Goal: Transaction & Acquisition: Subscribe to service/newsletter

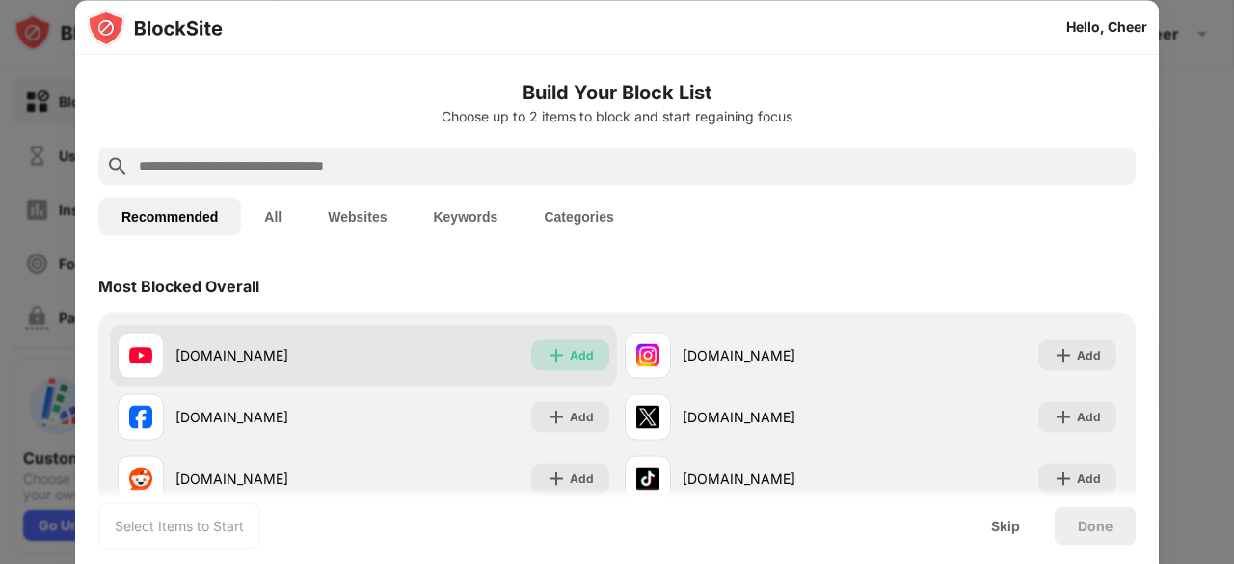
click at [570, 355] on div "Add" at bounding box center [582, 354] width 24 height 19
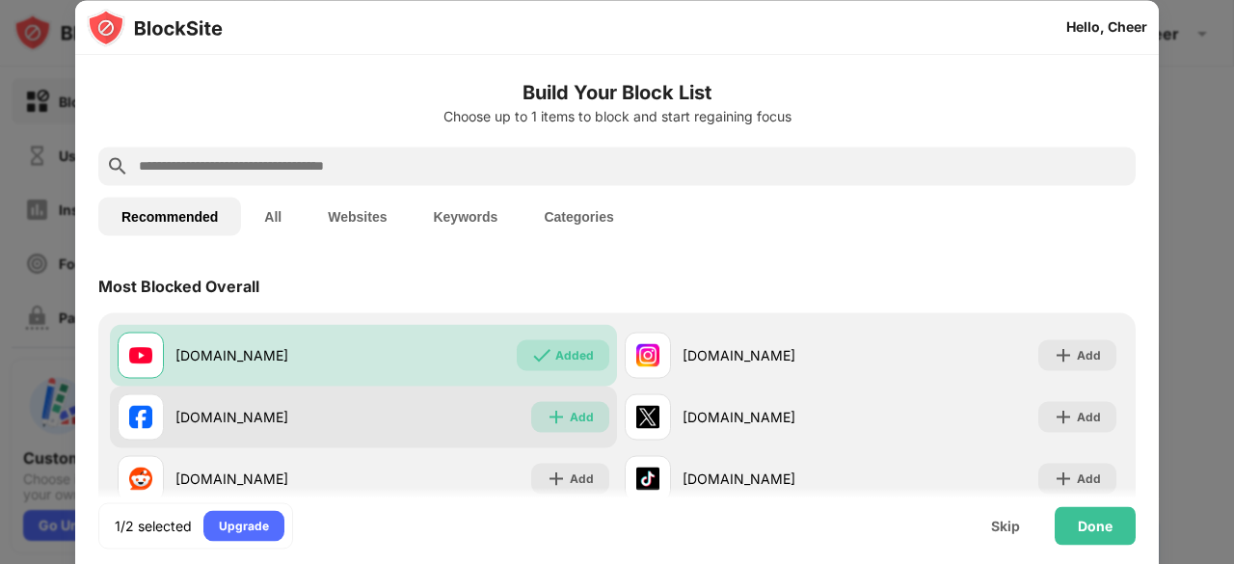
click at [558, 416] on img at bounding box center [556, 416] width 19 height 19
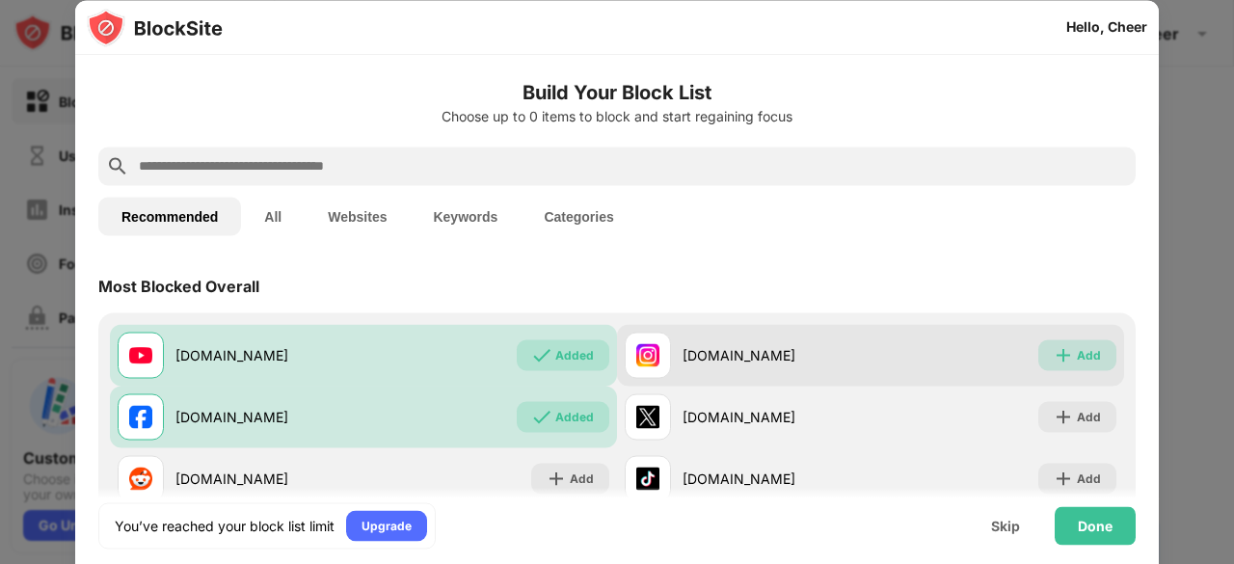
click at [1081, 350] on div "Add" at bounding box center [1089, 354] width 24 height 19
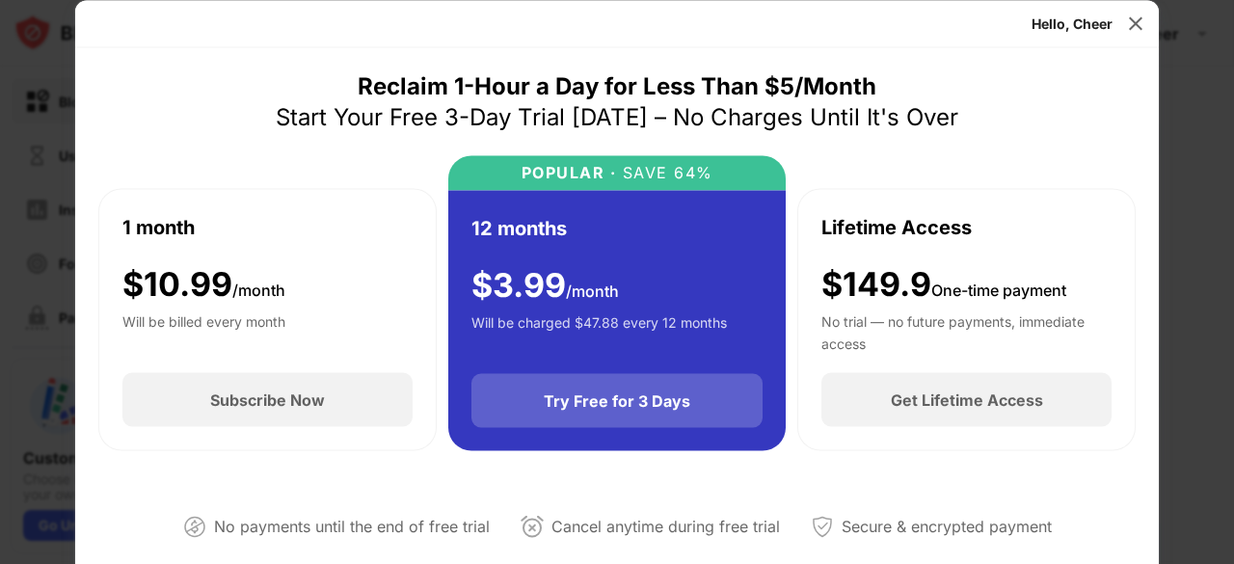
click at [667, 388] on div "Try Free for 3 Days" at bounding box center [617, 401] width 292 height 54
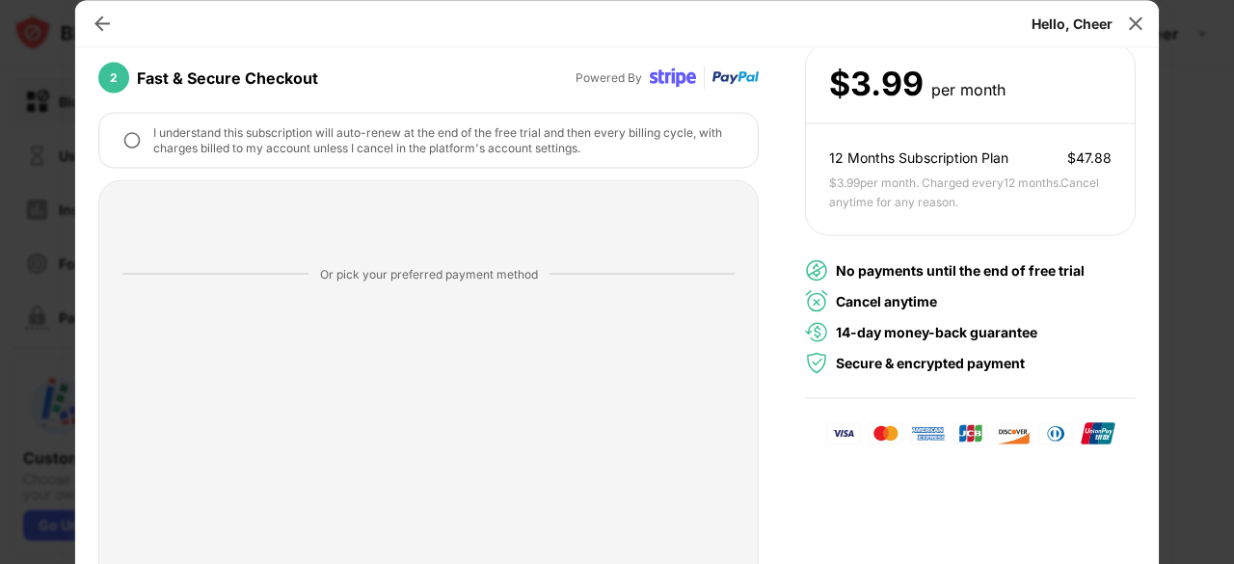
scroll to position [295, 0]
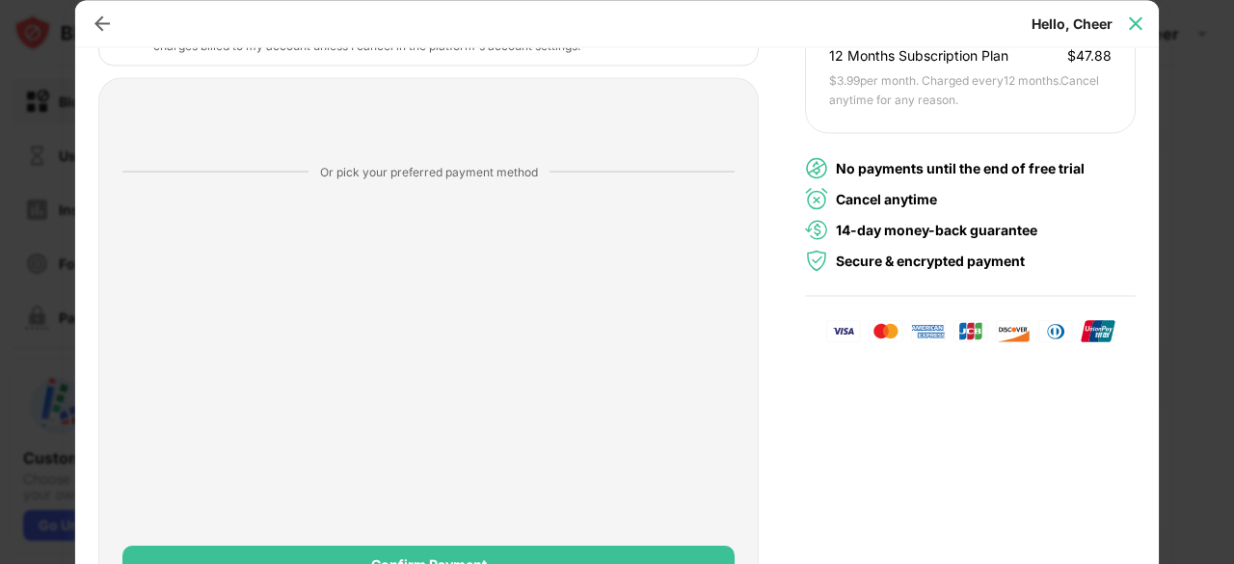
click at [1145, 17] on div at bounding box center [1135, 23] width 31 height 31
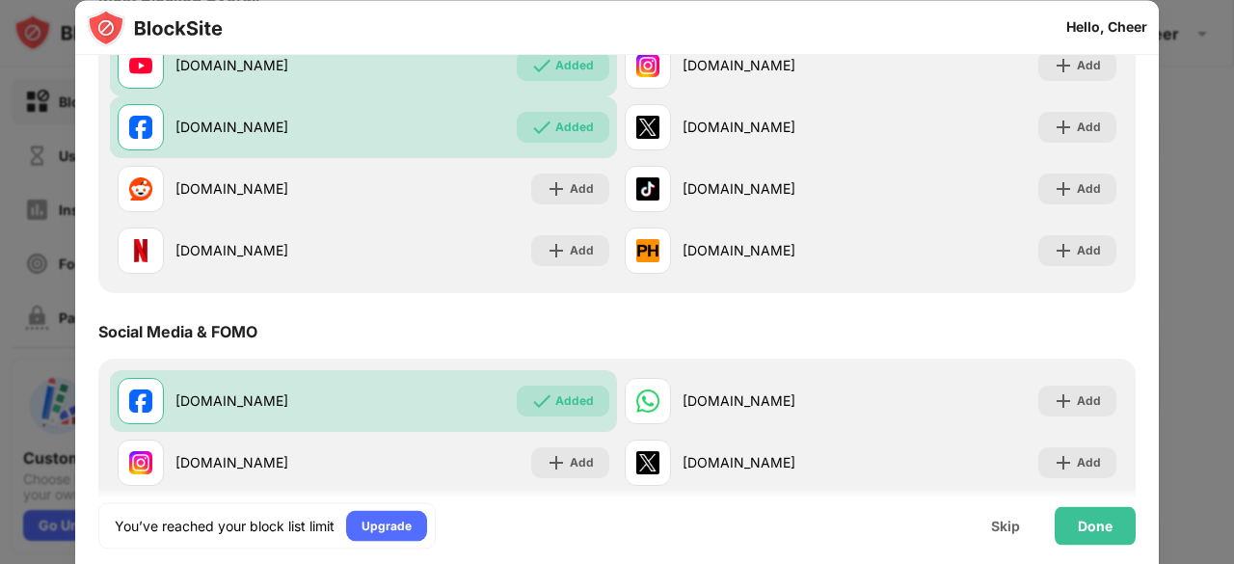
scroll to position [193, 0]
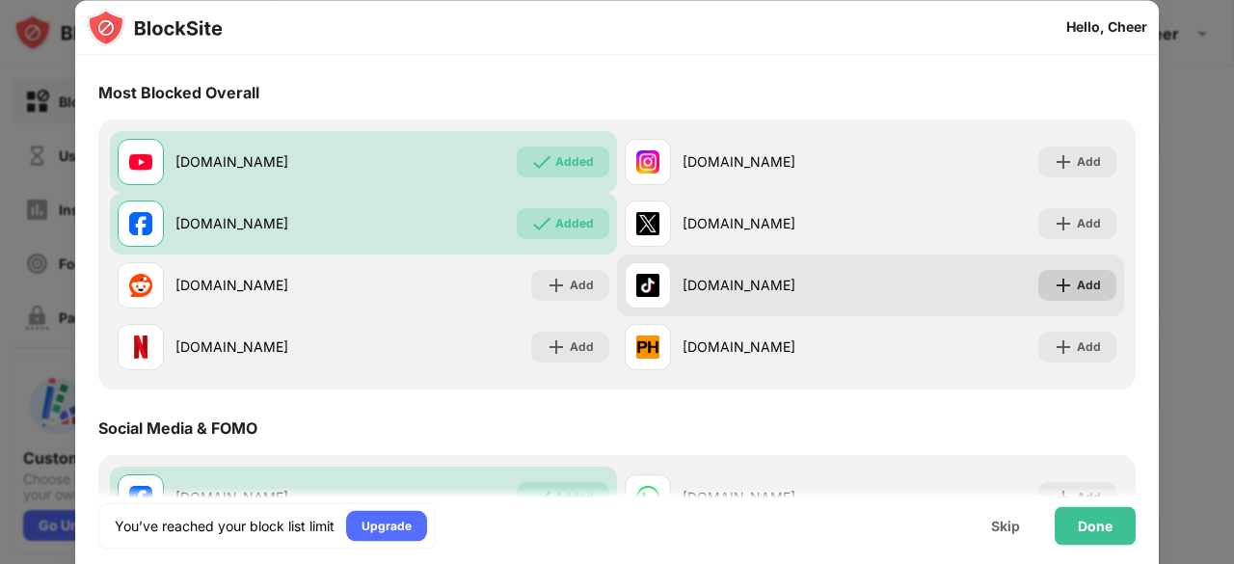
click at [1062, 289] on div "Add" at bounding box center [1077, 285] width 78 height 31
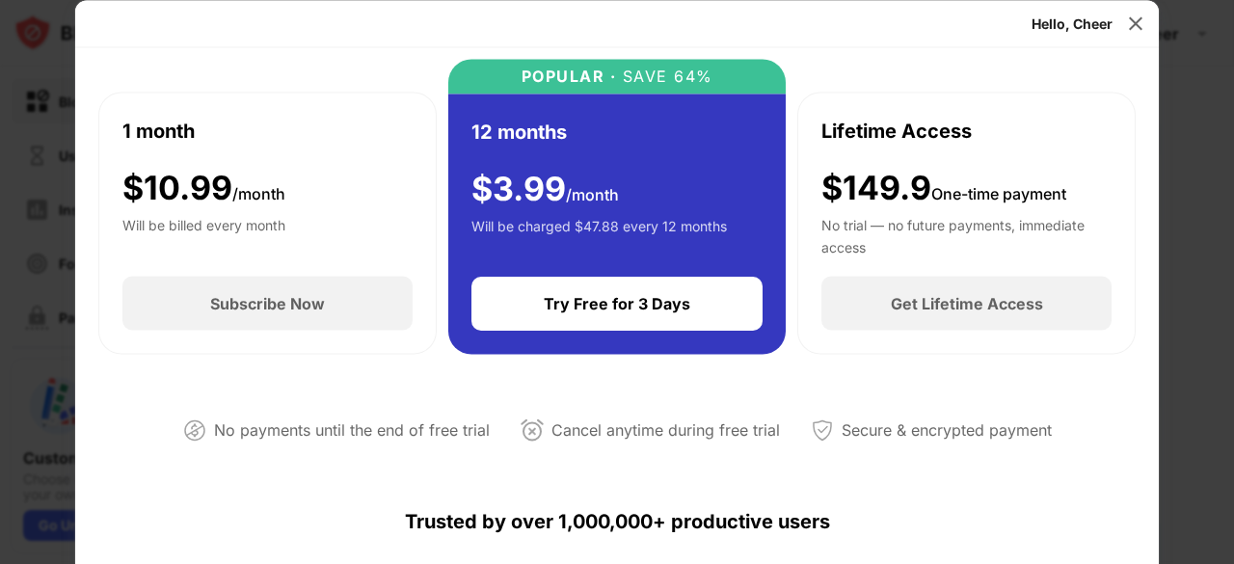
scroll to position [193, 0]
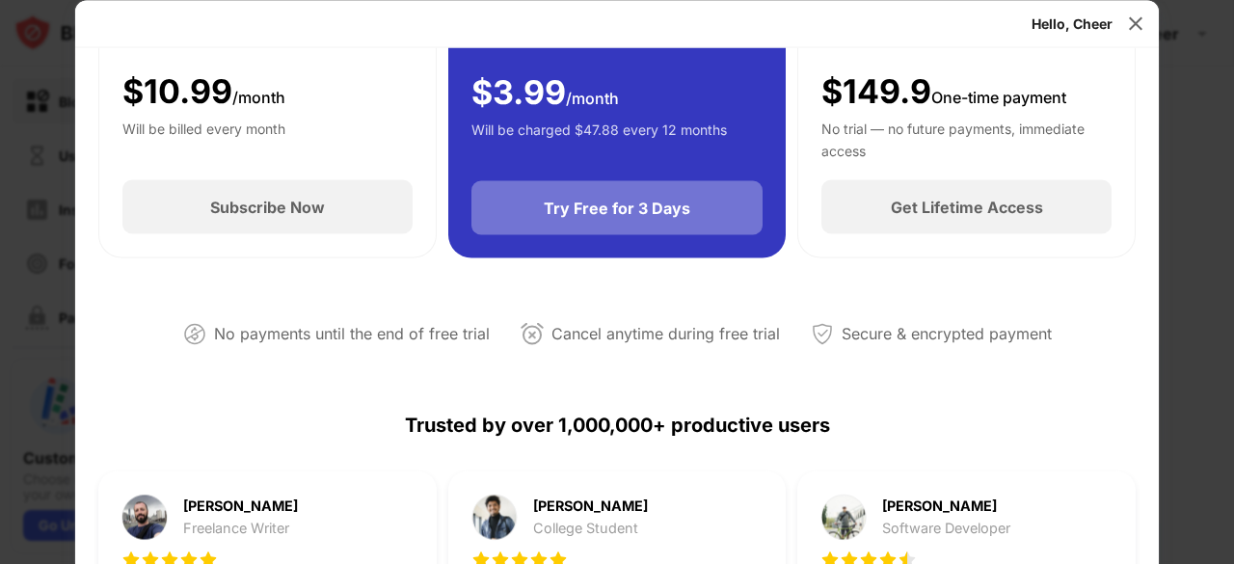
click at [630, 217] on div "Try Free for 3 Days" at bounding box center [617, 208] width 147 height 19
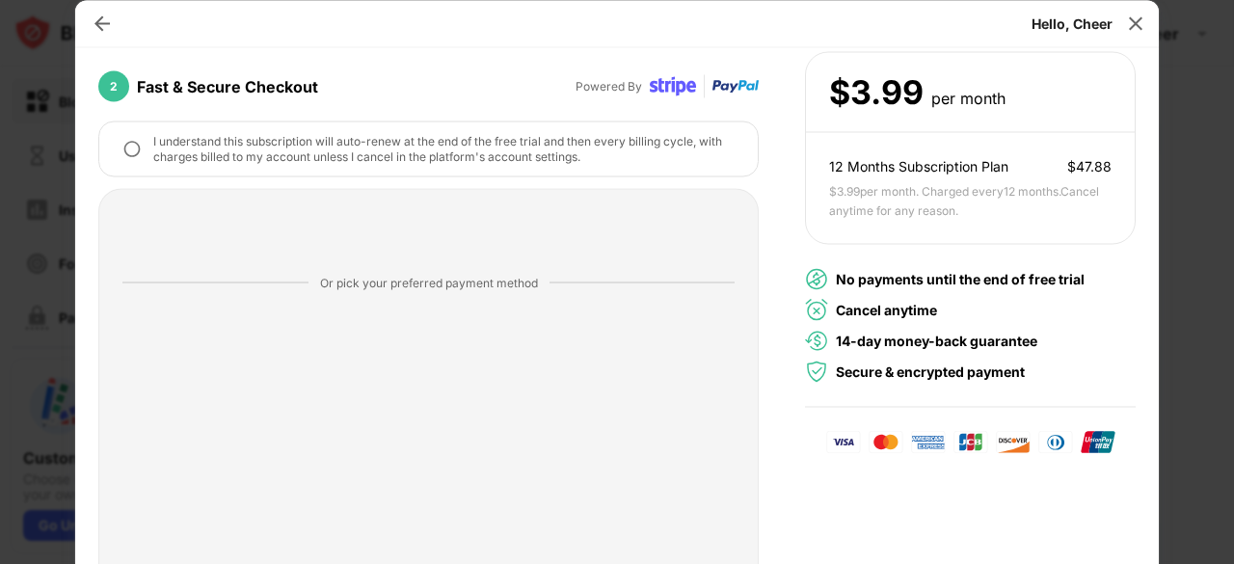
scroll to position [295, 0]
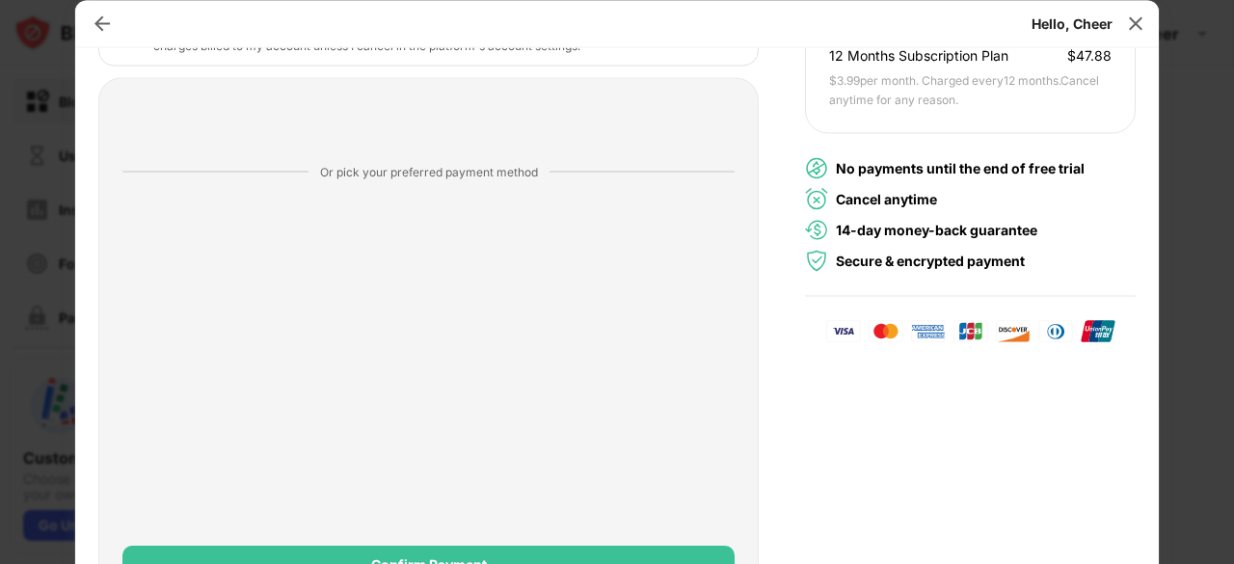
click at [794, 448] on div "Create Account [EMAIL_ADDRESS][DOMAIN_NAME] Edit 2 Fast & Secure Checkout Power…" at bounding box center [616, 253] width 1037 height 734
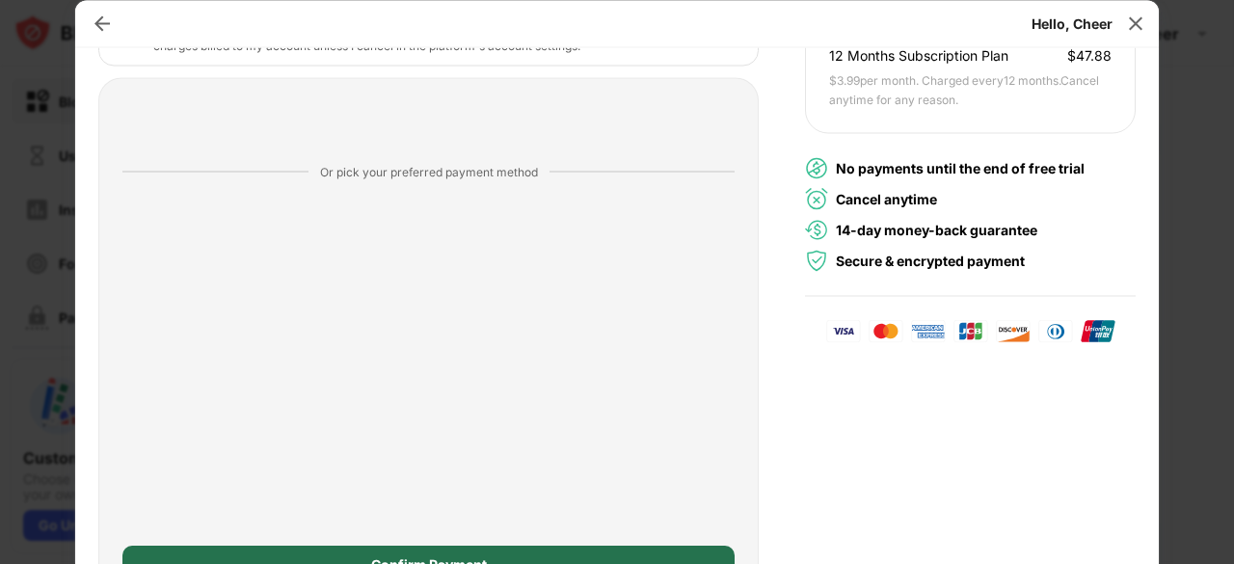
click at [482, 556] on div "Confirm Payment" at bounding box center [428, 565] width 612 height 39
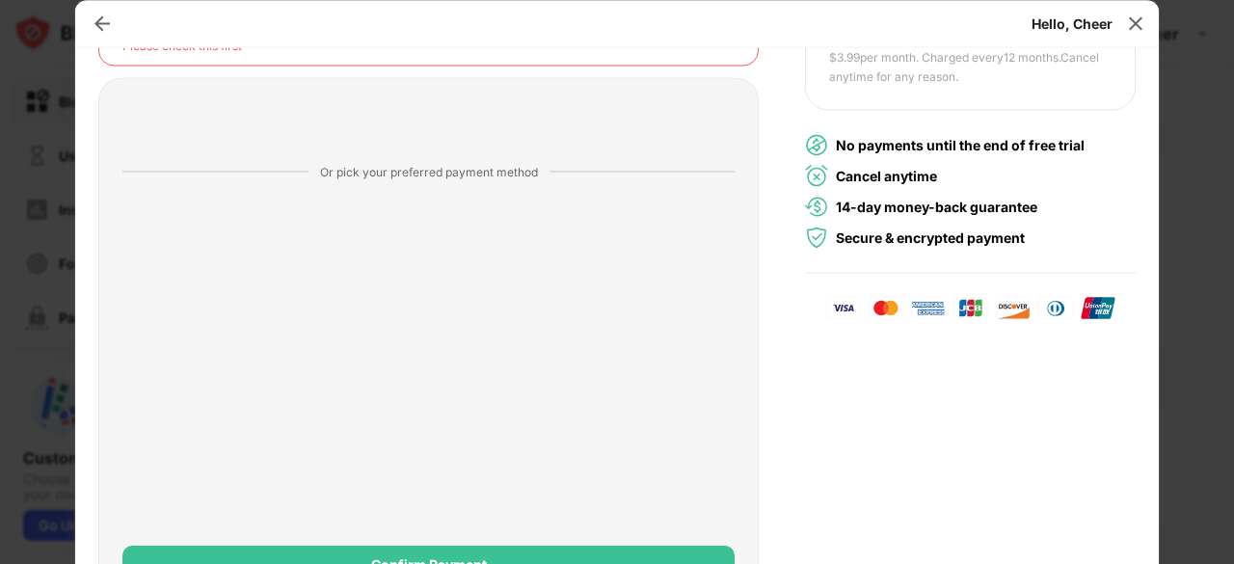
scroll to position [29, 0]
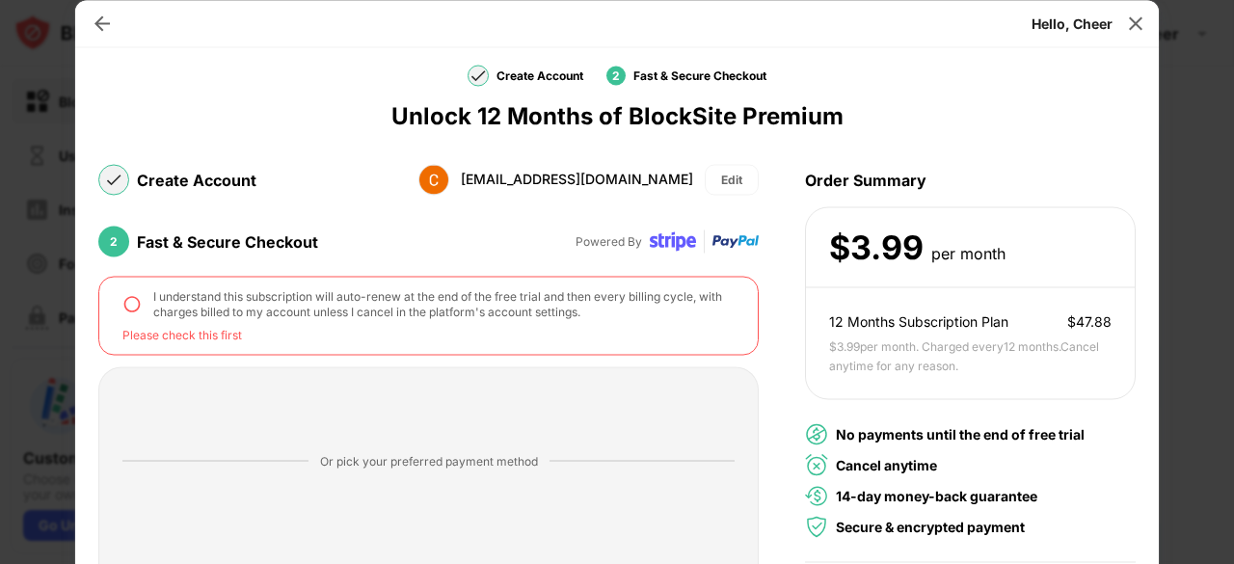
click at [138, 305] on img at bounding box center [131, 303] width 19 height 19
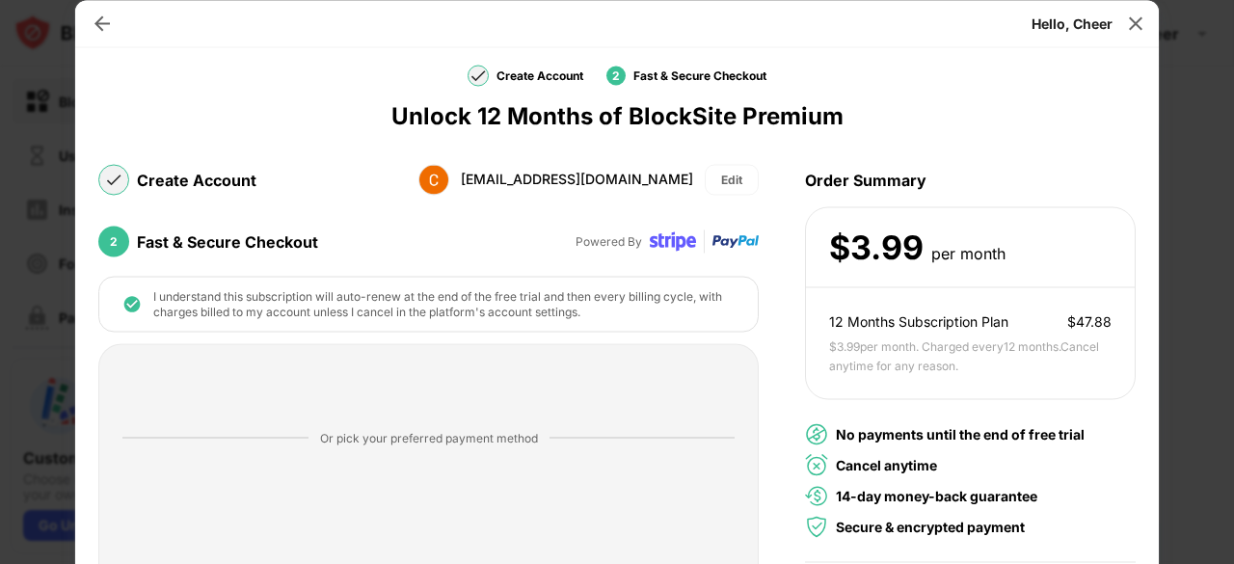
scroll to position [295, 0]
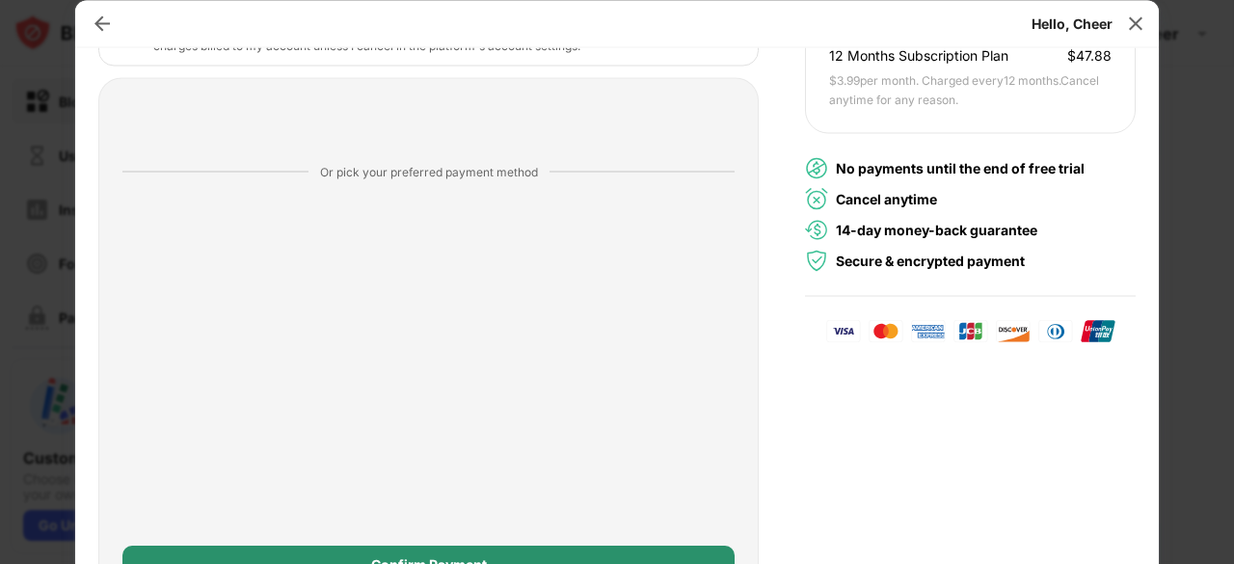
click at [363, 550] on div "Confirm Payment" at bounding box center [428, 565] width 612 height 39
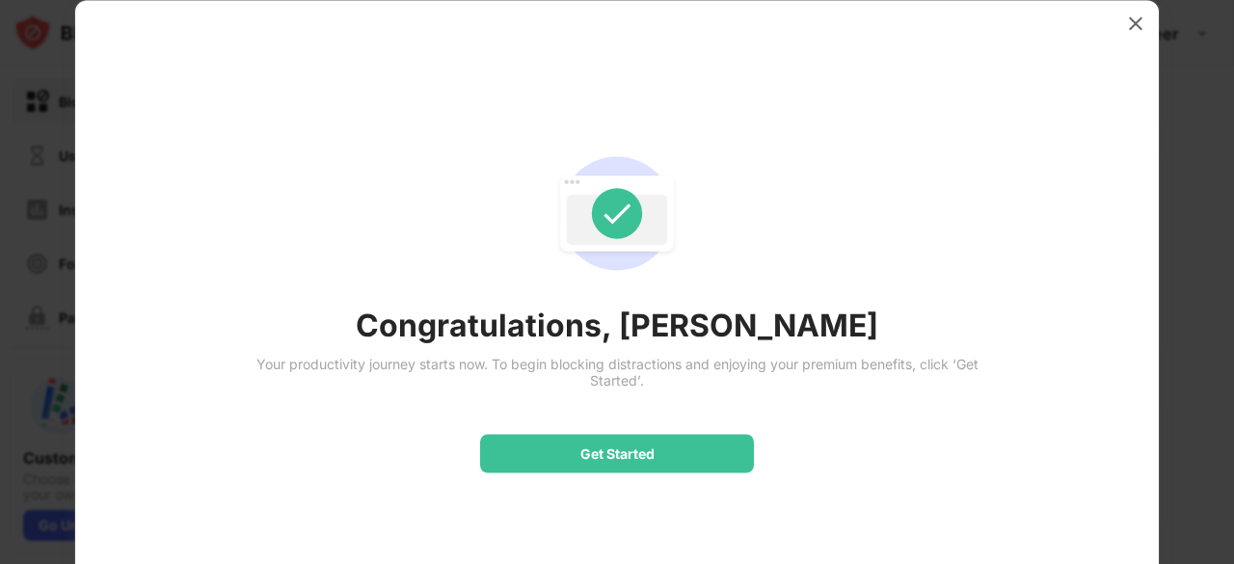
scroll to position [0, 0]
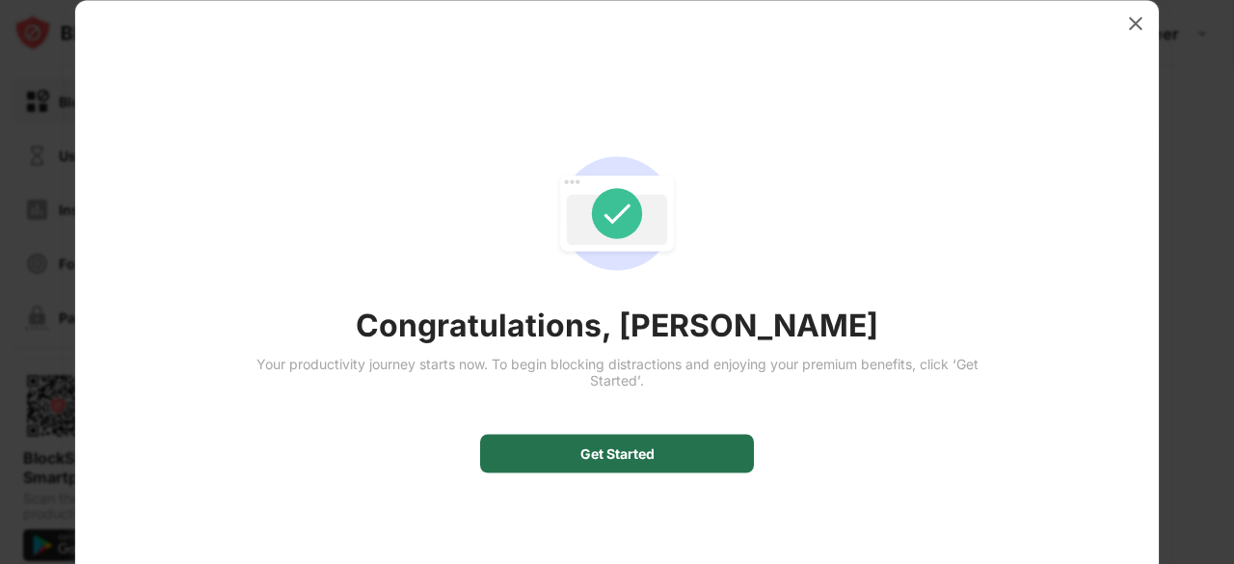
click at [570, 447] on div "Get Started" at bounding box center [617, 454] width 274 height 39
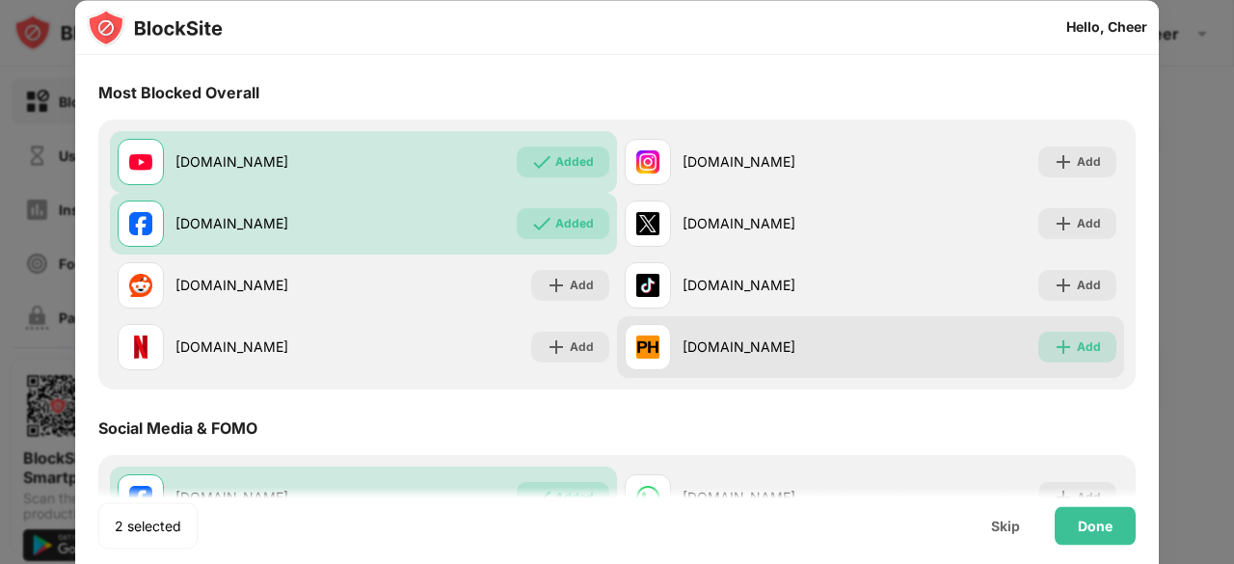
click at [1086, 352] on div "Add" at bounding box center [1077, 347] width 78 height 31
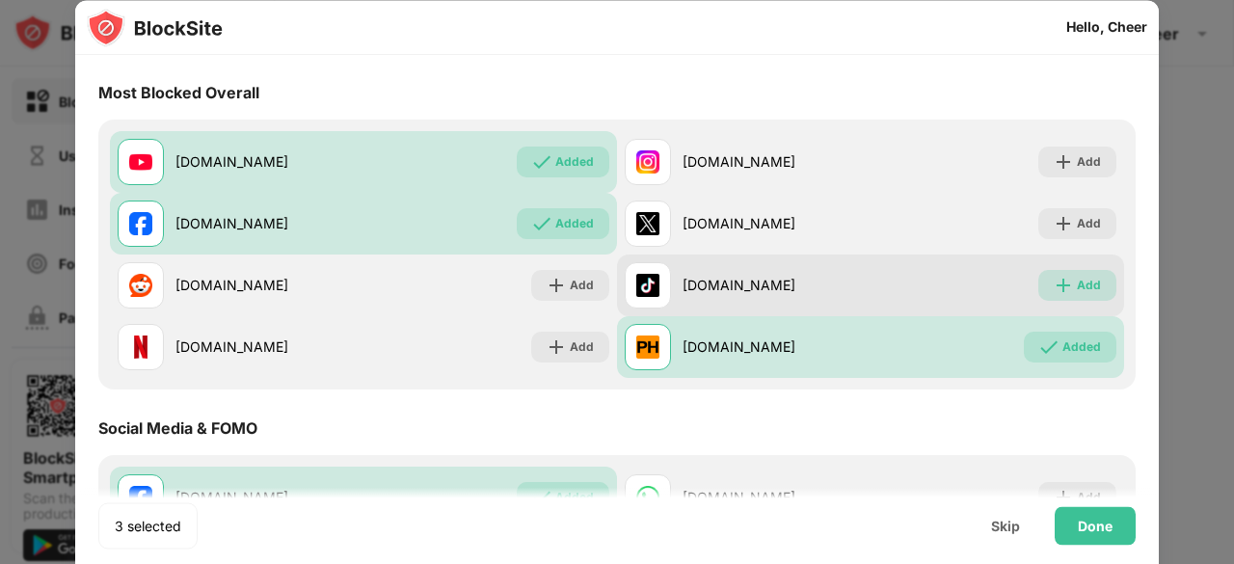
click at [1086, 277] on div "Add" at bounding box center [1089, 285] width 24 height 19
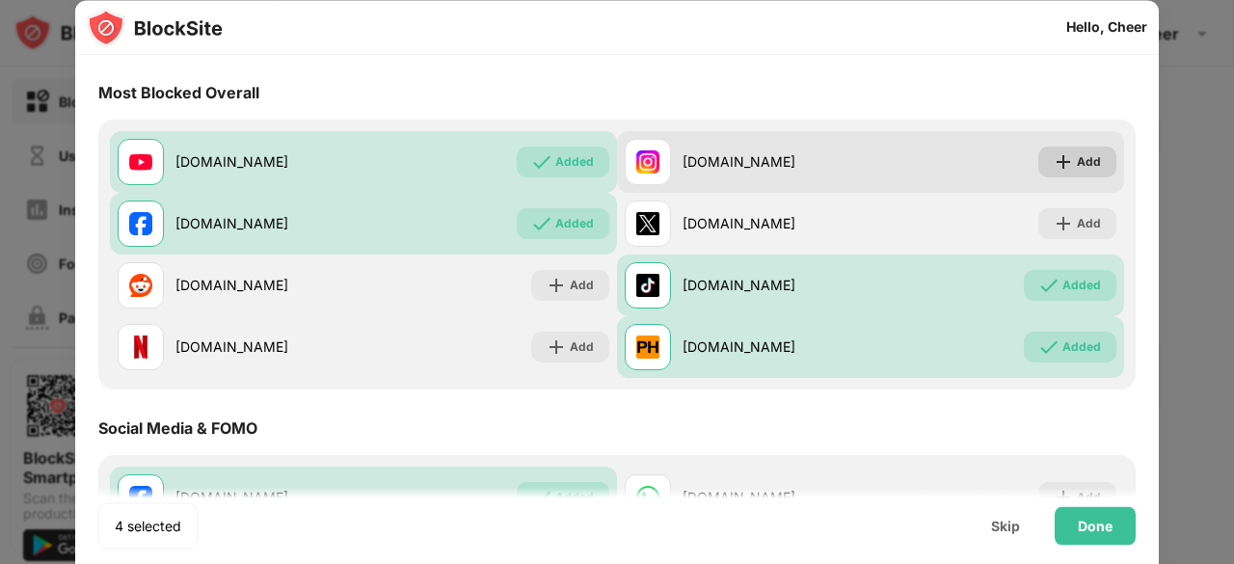
click at [1077, 162] on div "Add" at bounding box center [1089, 161] width 24 height 19
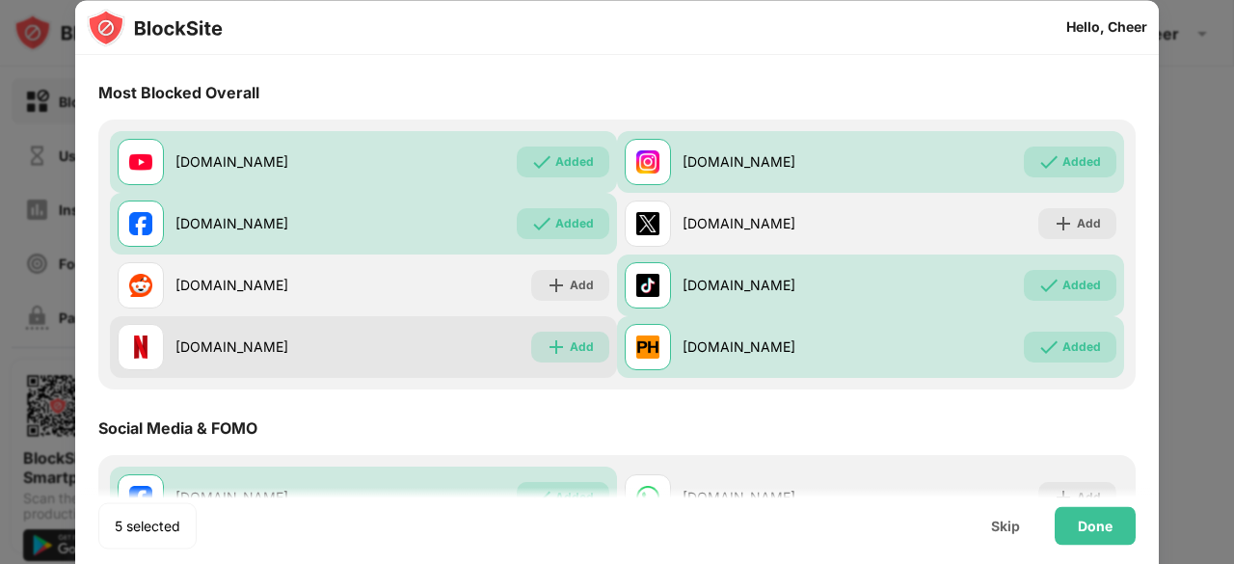
drag, startPoint x: 548, startPoint y: 345, endPoint x: 572, endPoint y: 358, distance: 27.2
click at [551, 345] on img at bounding box center [556, 346] width 19 height 19
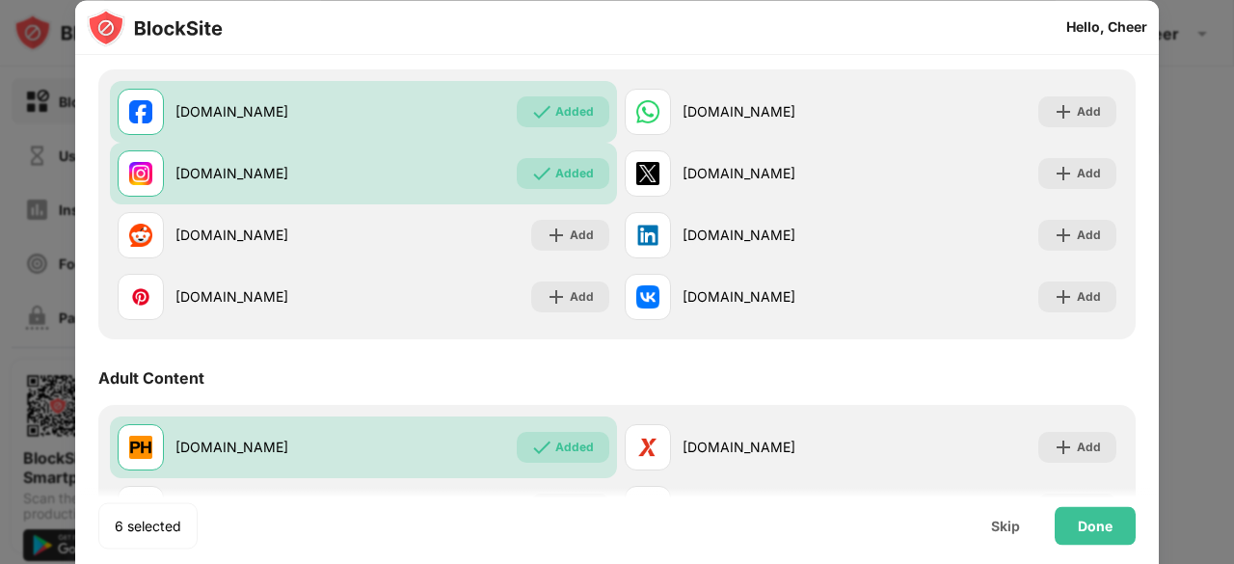
scroll to position [771, 0]
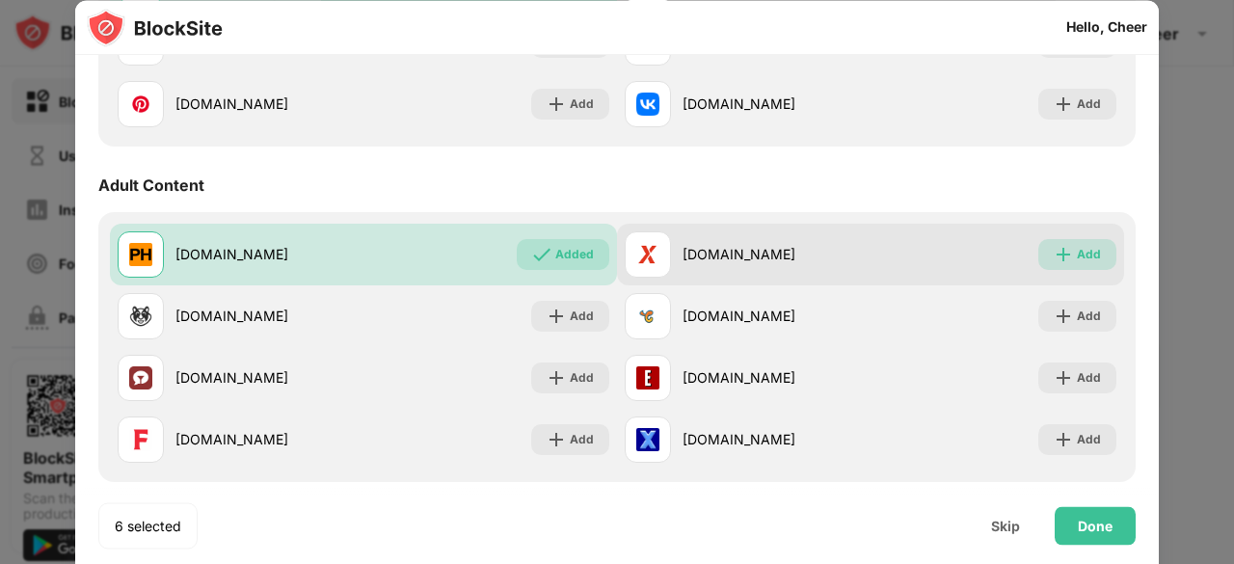
click at [1077, 250] on div "Add" at bounding box center [1089, 254] width 24 height 19
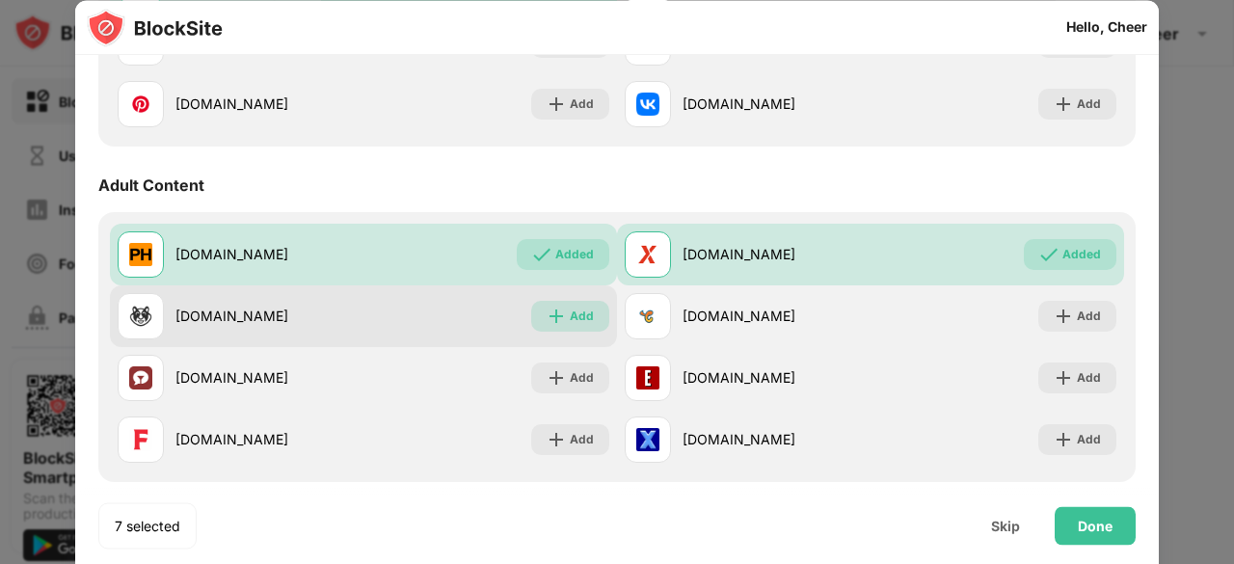
click at [570, 313] on div "Add" at bounding box center [582, 316] width 24 height 19
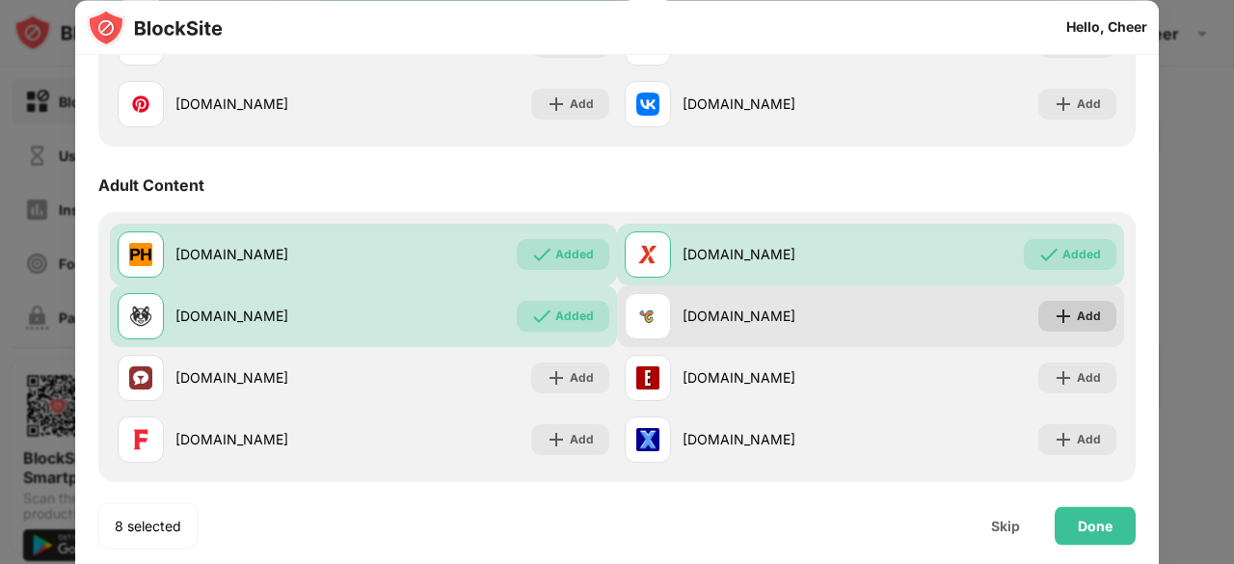
click at [1054, 315] on img at bounding box center [1063, 316] width 19 height 19
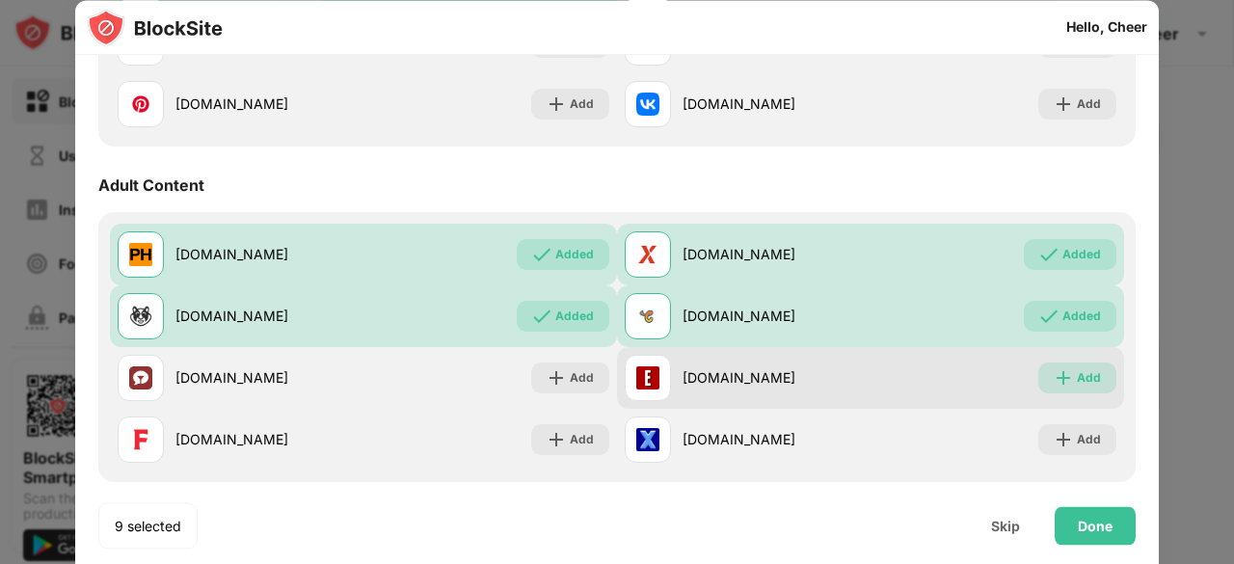
drag, startPoint x: 1066, startPoint y: 392, endPoint x: 847, endPoint y: 347, distance: 224.4
click at [1059, 385] on div "Add" at bounding box center [1077, 378] width 78 height 31
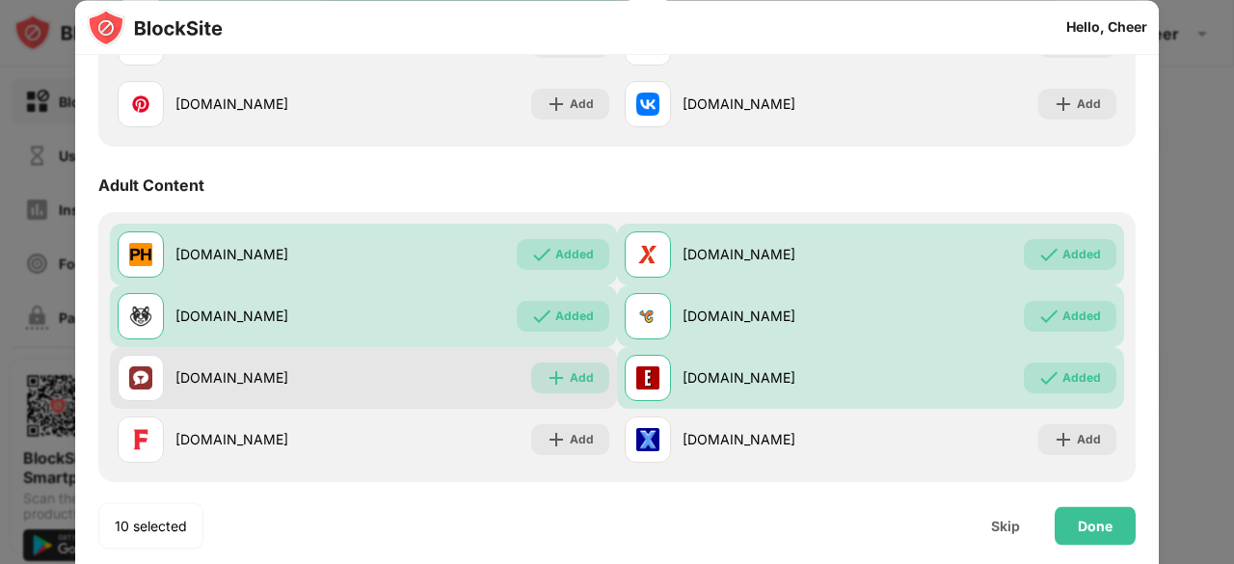
click at [570, 370] on div "Add" at bounding box center [582, 377] width 24 height 19
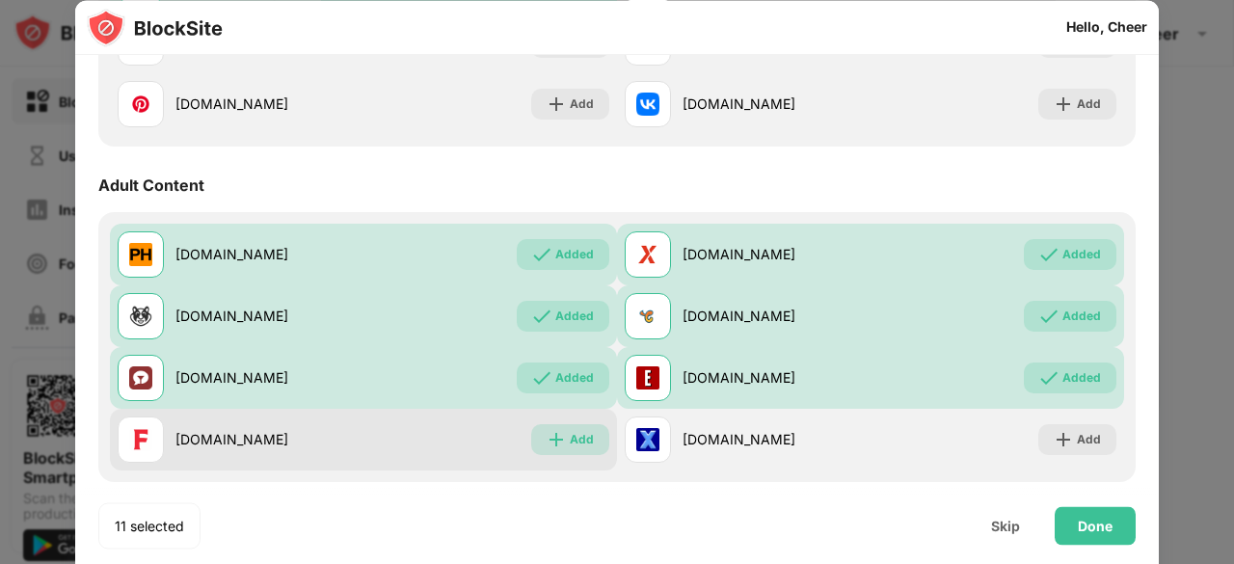
click at [570, 439] on div "Add" at bounding box center [582, 439] width 24 height 19
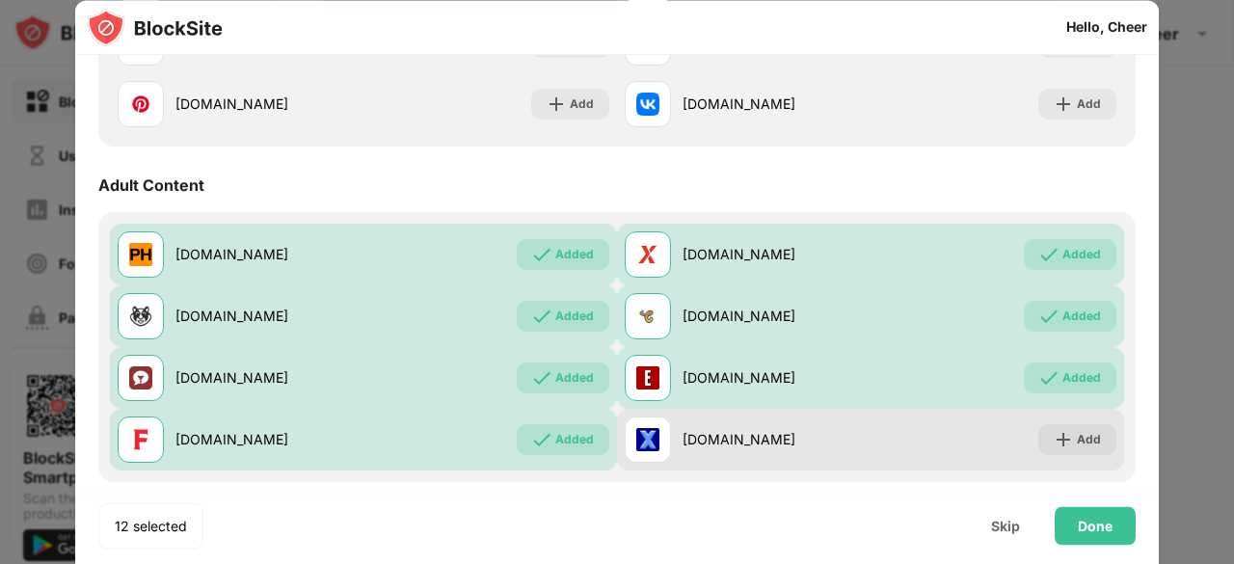
click at [1053, 455] on div "[DOMAIN_NAME] Add" at bounding box center [870, 440] width 507 height 62
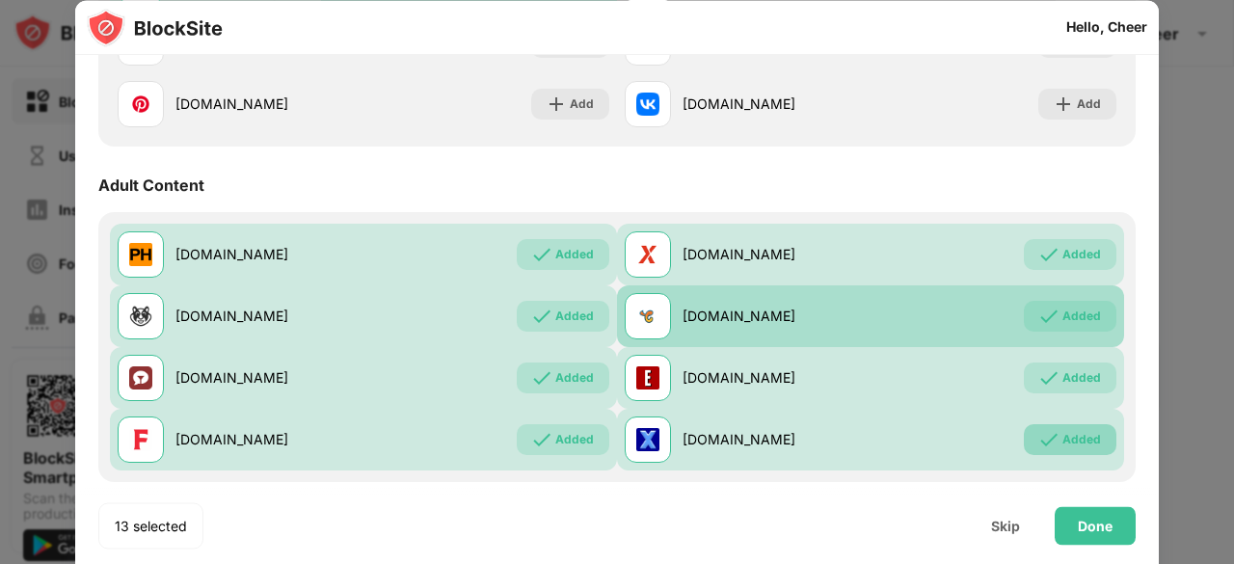
scroll to position [578, 0]
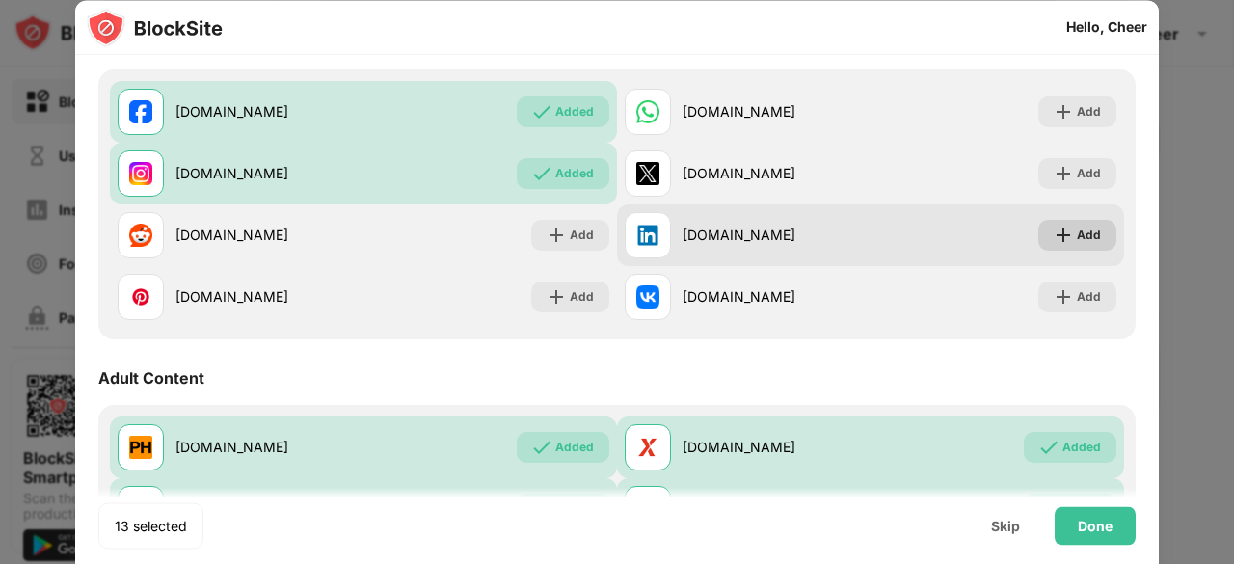
click at [1054, 233] on img at bounding box center [1063, 235] width 19 height 19
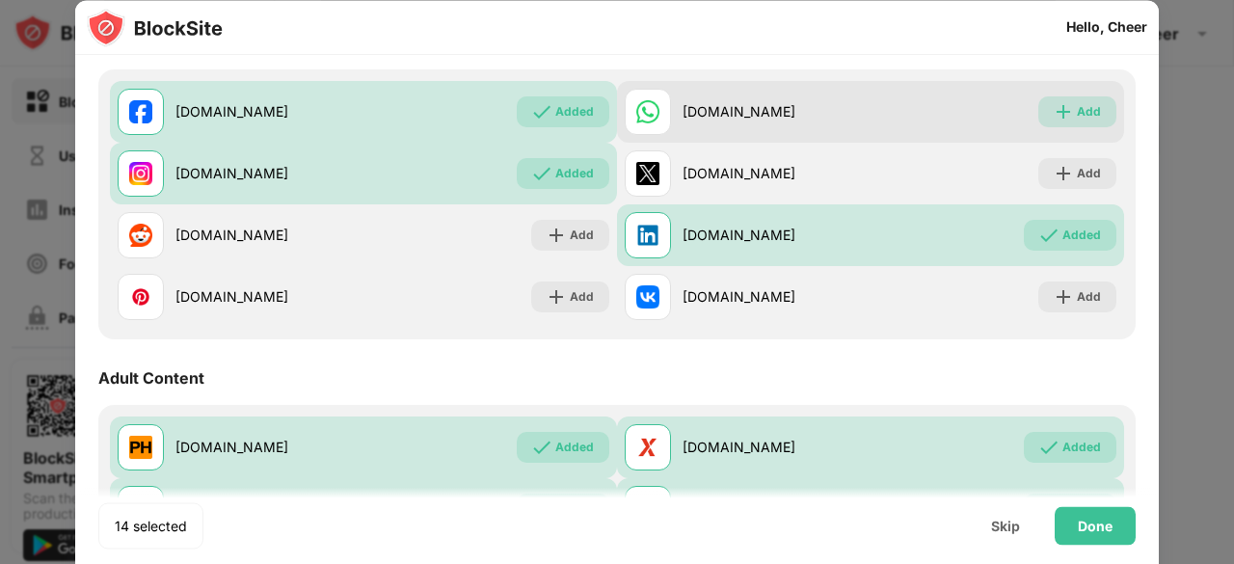
click at [1100, 108] on div "Add" at bounding box center [1077, 111] width 78 height 31
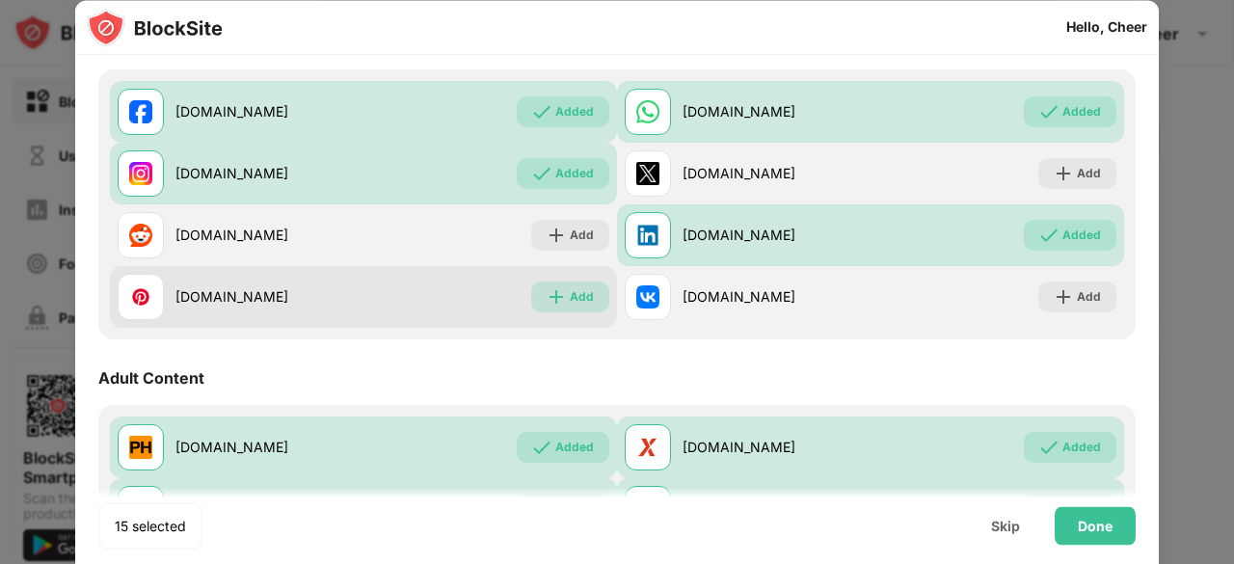
drag, startPoint x: 578, startPoint y: 292, endPoint x: 592, endPoint y: 273, distance: 24.1
click at [584, 285] on div "Add" at bounding box center [570, 297] width 78 height 31
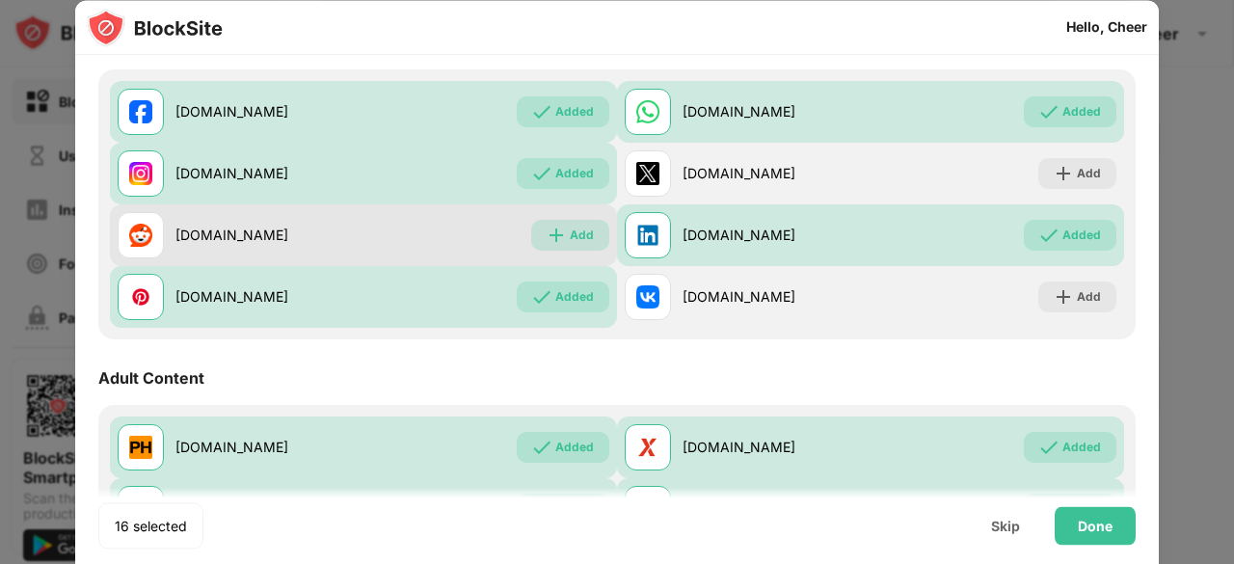
click at [581, 231] on div "Add" at bounding box center [582, 235] width 24 height 19
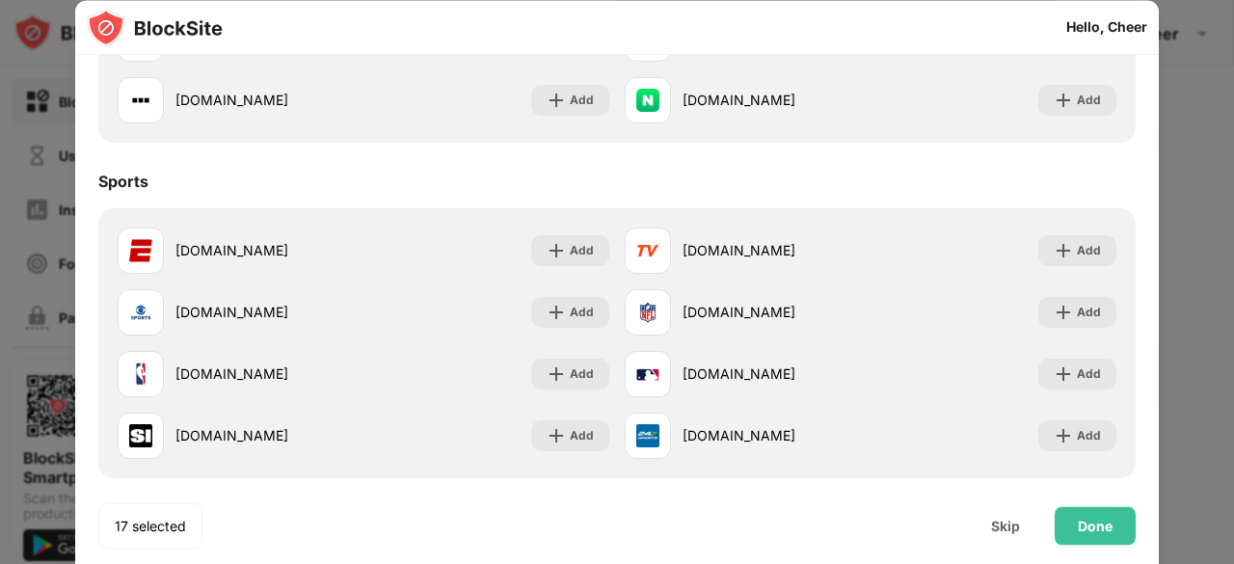
scroll to position [1253, 0]
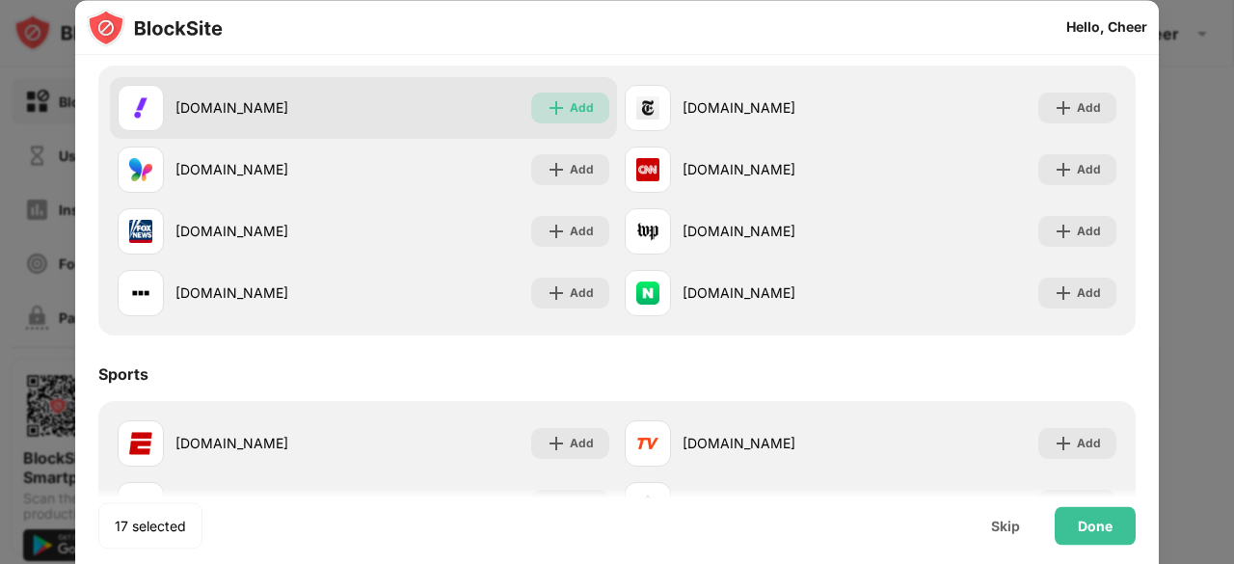
click at [578, 110] on div "Add" at bounding box center [582, 107] width 24 height 19
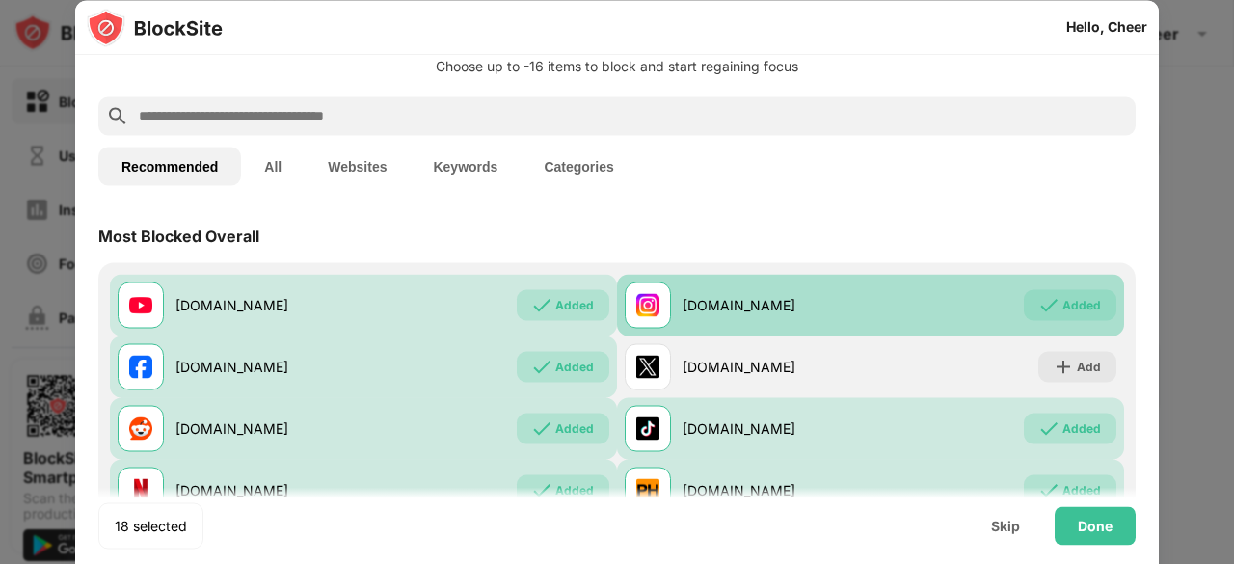
scroll to position [0, 0]
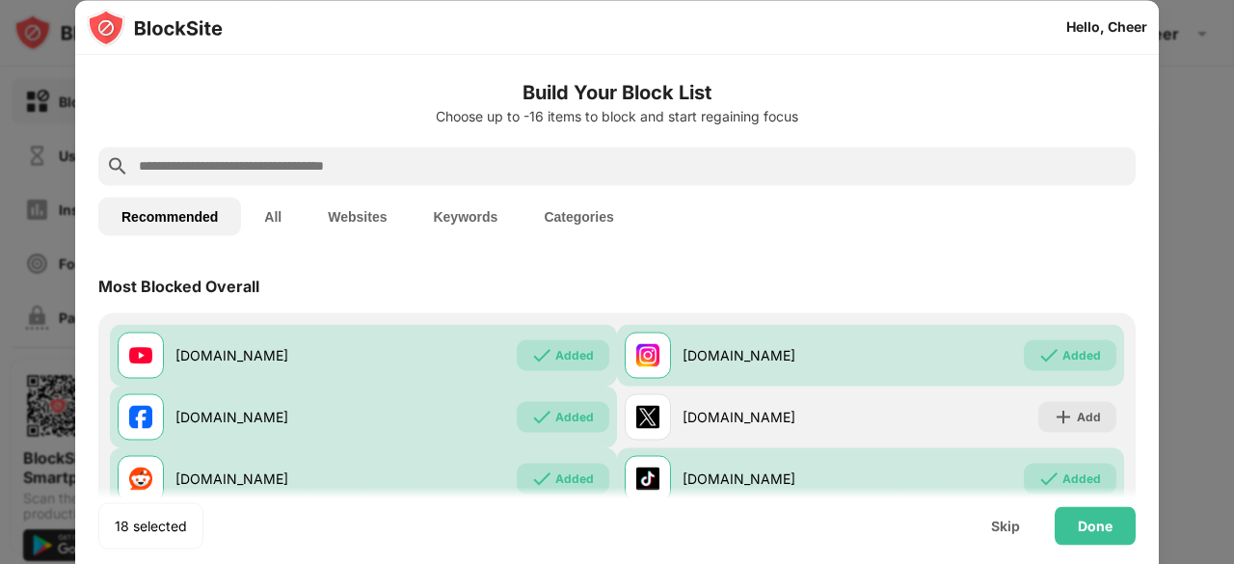
click at [831, 167] on input "text" at bounding box center [632, 165] width 991 height 23
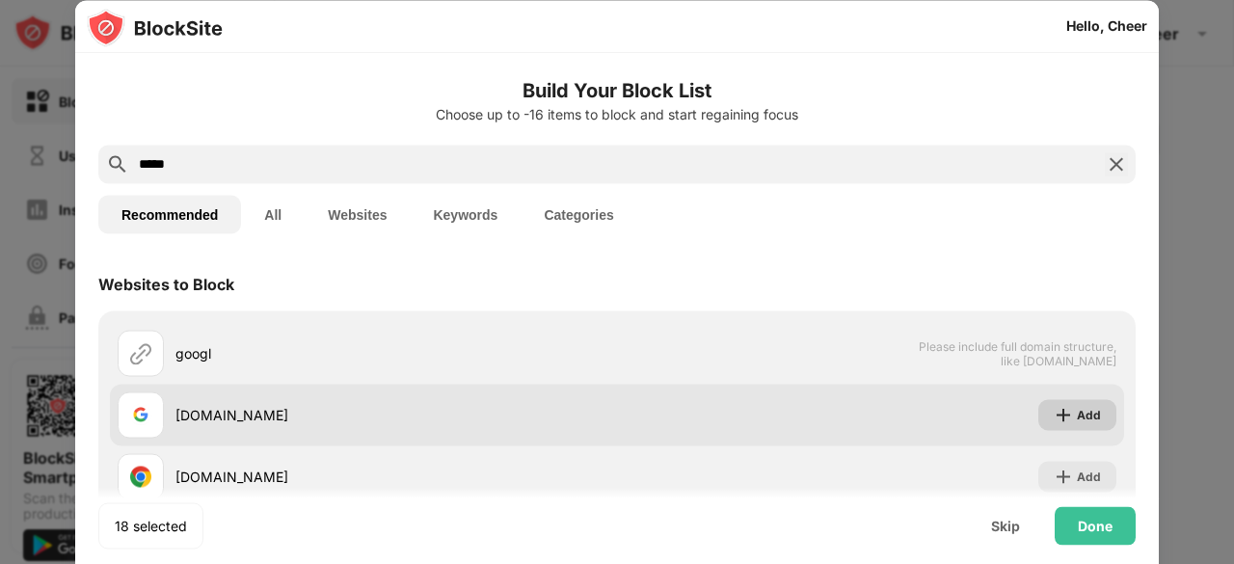
type input "*****"
click at [1060, 409] on div "Add" at bounding box center [1077, 414] width 78 height 31
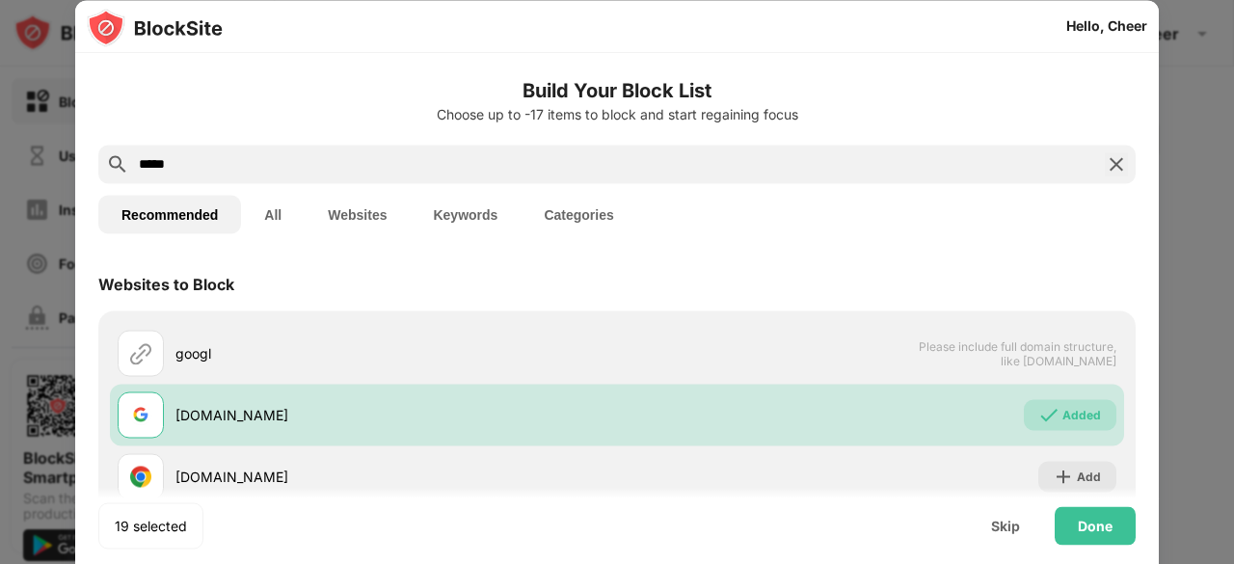
click at [1105, 163] on img at bounding box center [1116, 163] width 23 height 23
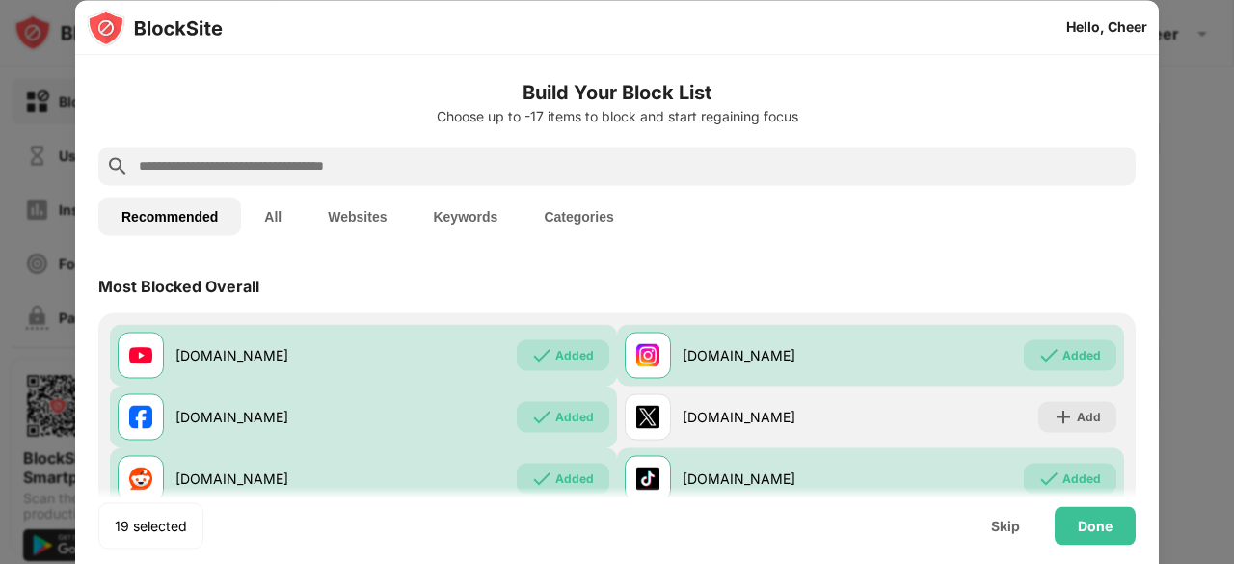
click at [679, 165] on input "text" at bounding box center [632, 165] width 991 height 23
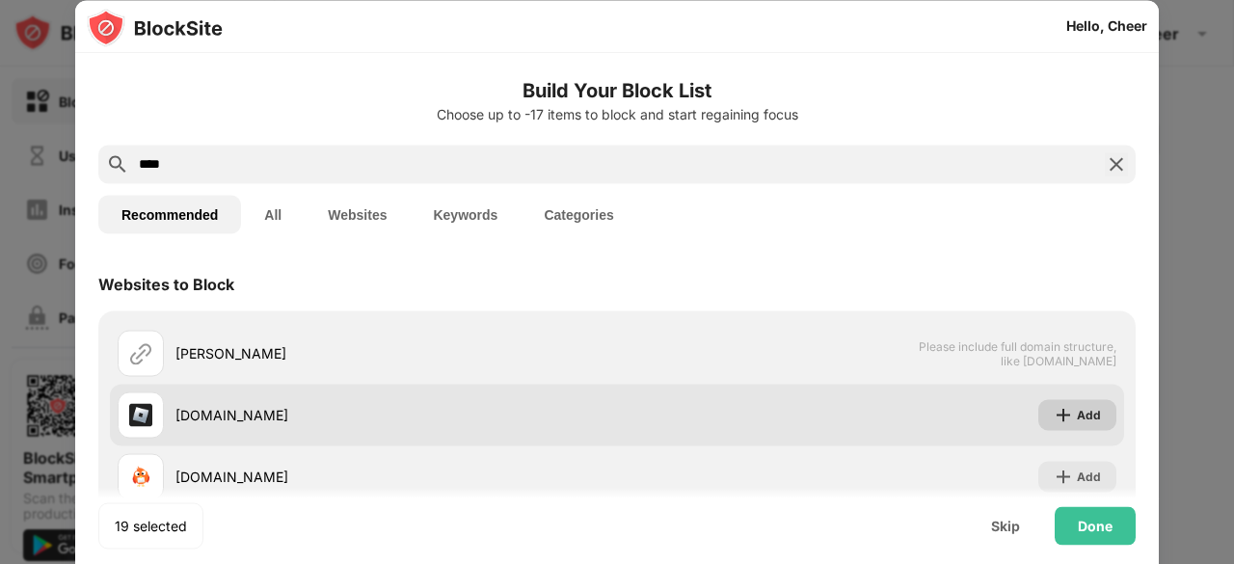
type input "****"
click at [1077, 420] on div "Add" at bounding box center [1089, 414] width 24 height 19
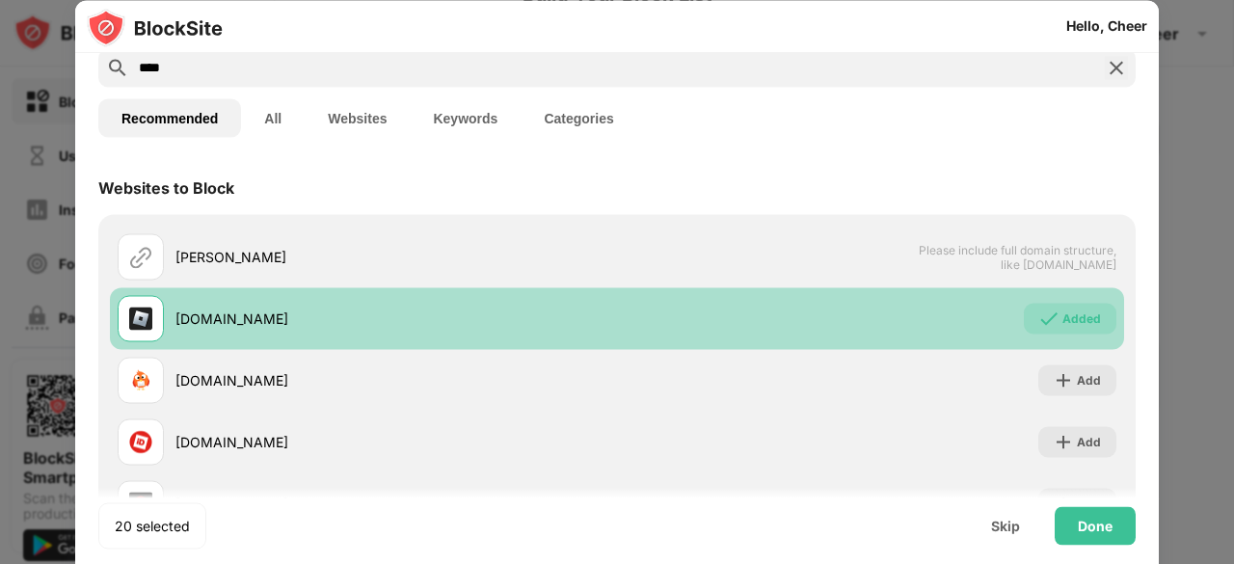
scroll to position [185, 0]
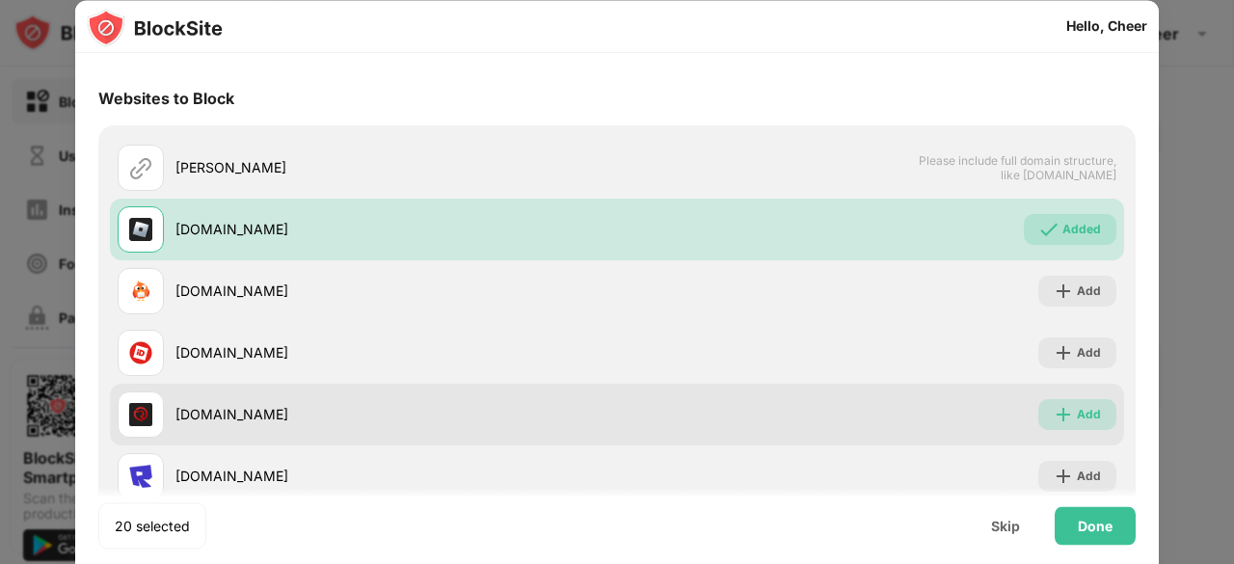
click at [1057, 411] on img at bounding box center [1063, 414] width 19 height 19
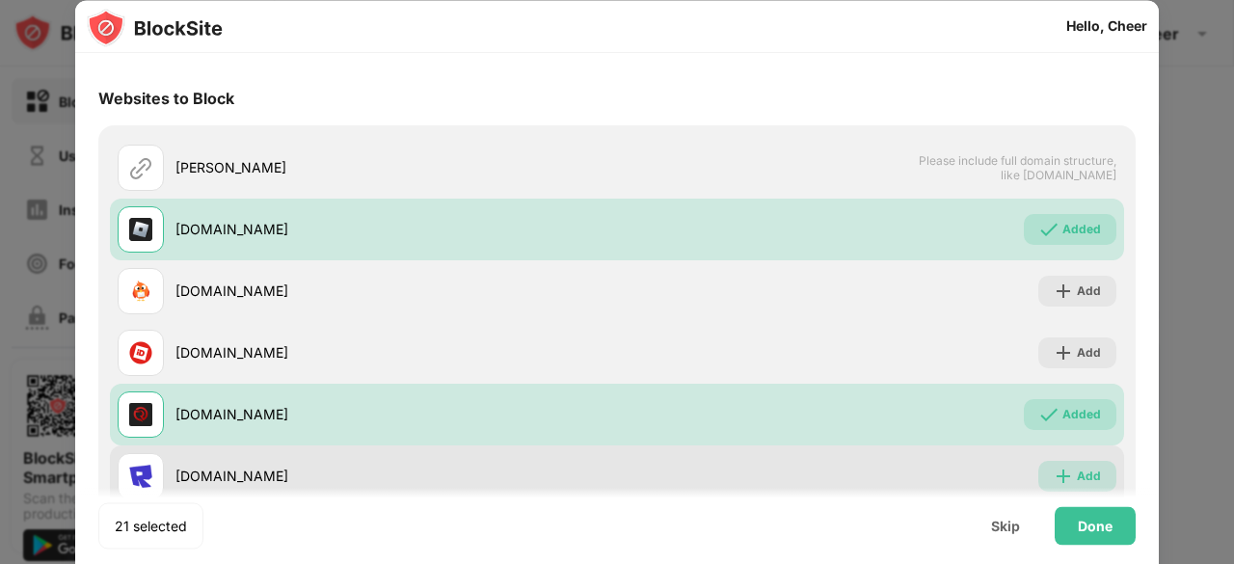
click at [1059, 467] on img at bounding box center [1063, 476] width 19 height 19
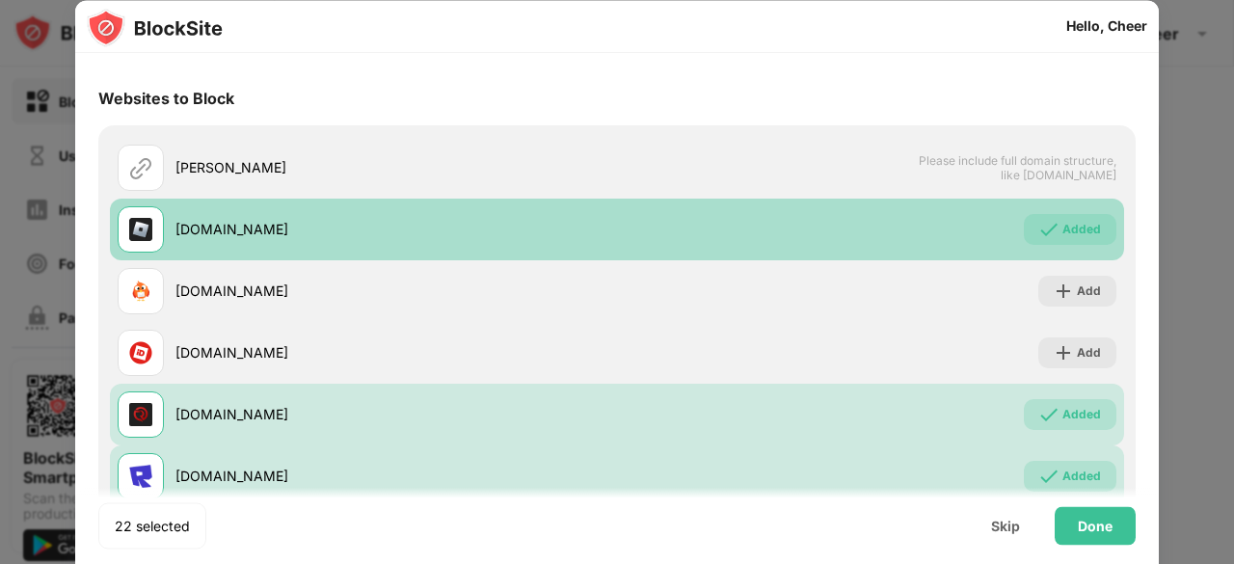
scroll to position [0, 0]
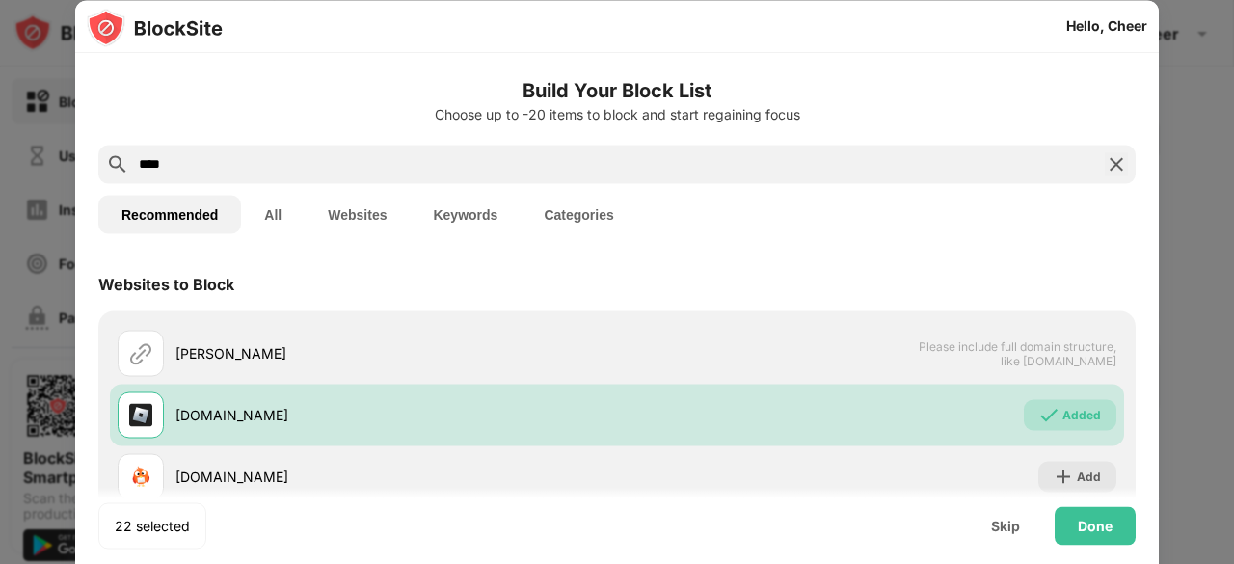
click at [1105, 172] on img at bounding box center [1116, 163] width 23 height 23
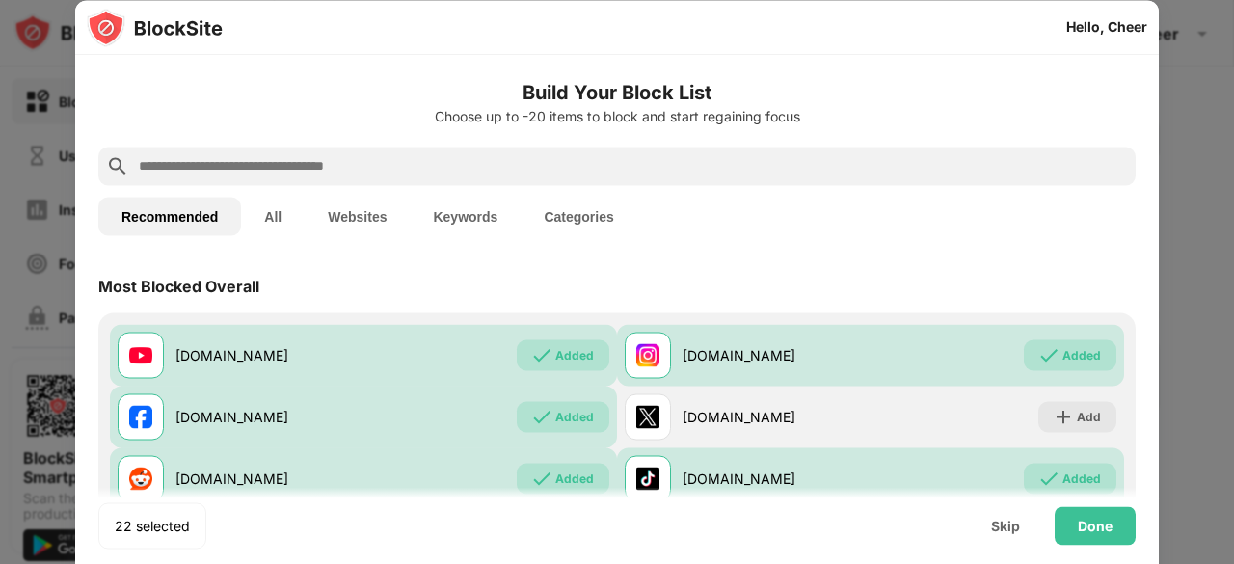
click at [779, 169] on input "text" at bounding box center [632, 165] width 991 height 23
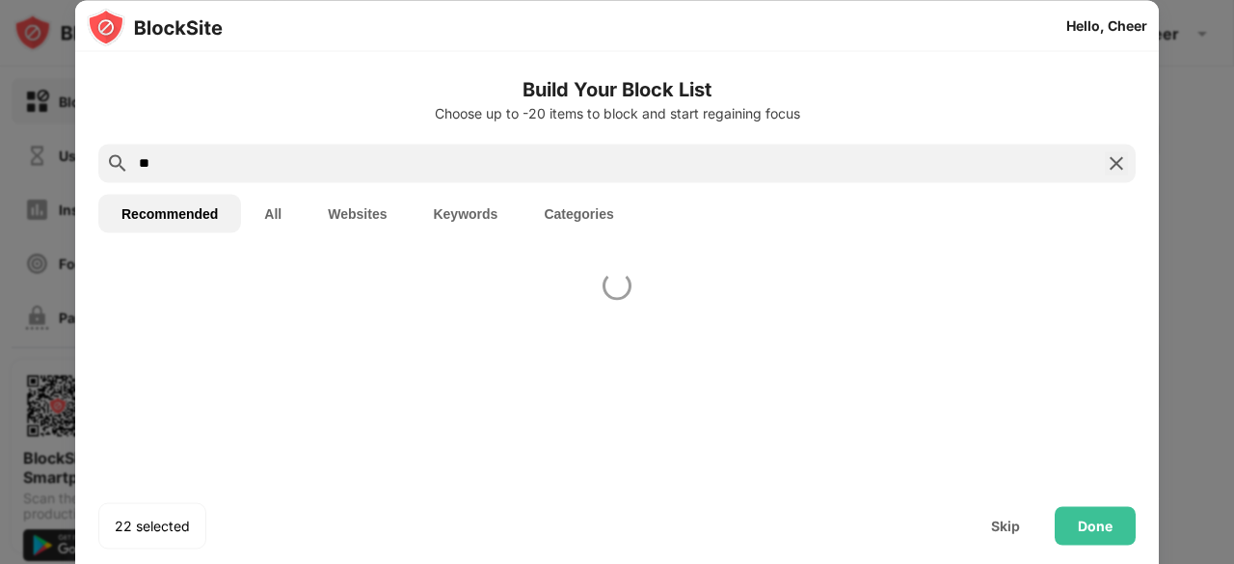
type input "*"
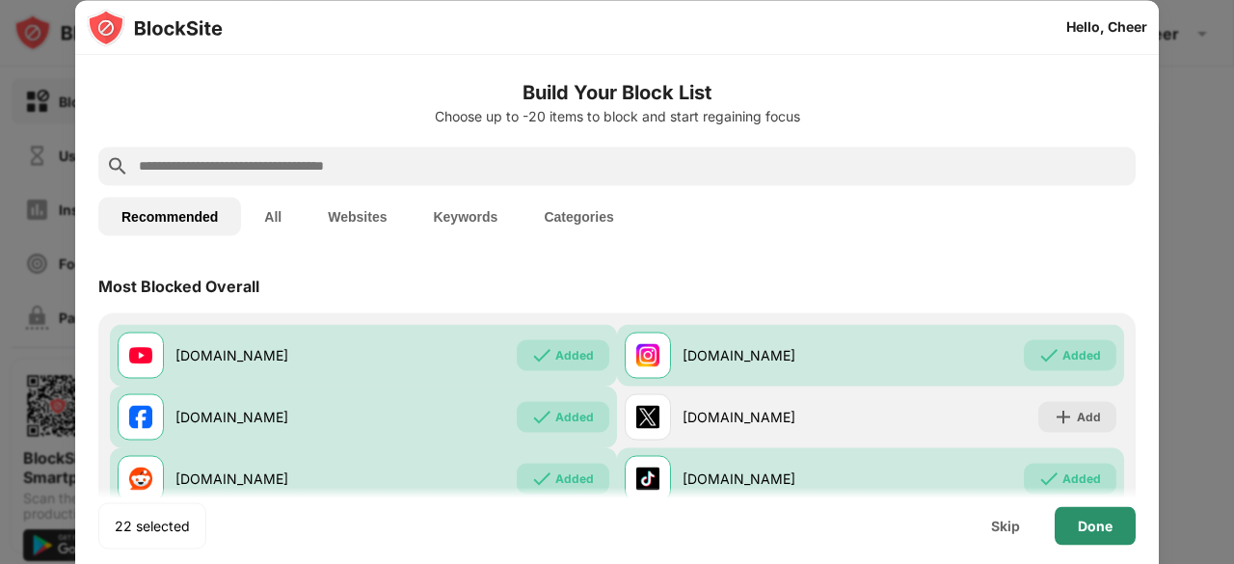
click at [1104, 520] on div "Done" at bounding box center [1095, 525] width 35 height 15
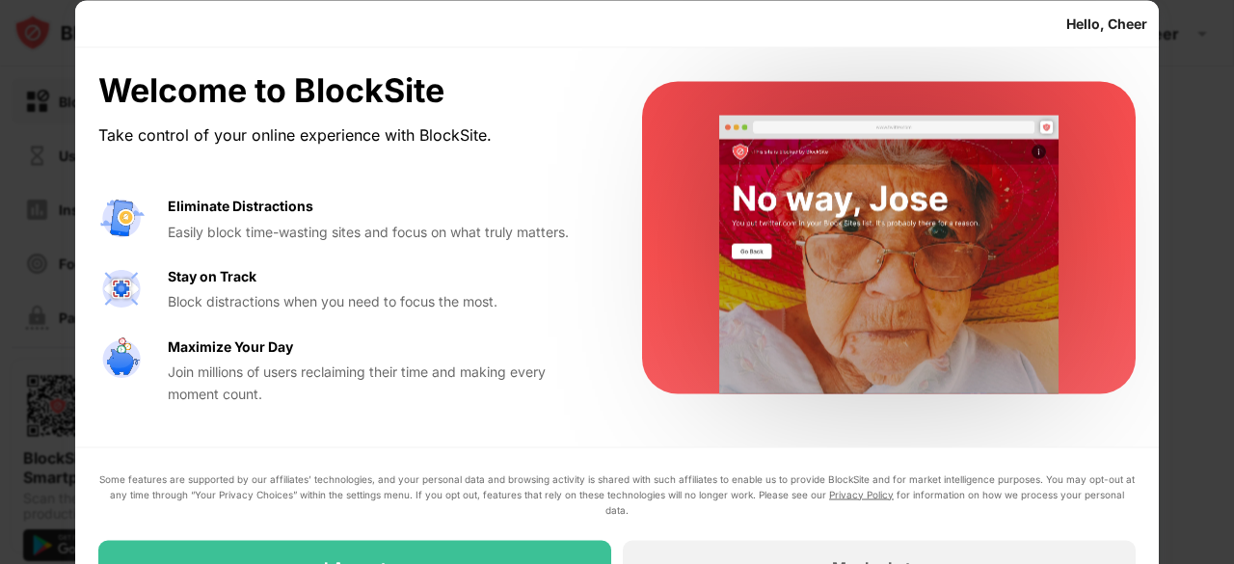
click at [575, 448] on div "Welcome to BlockSite Take control of your online experience with BlockSite. Eli…" at bounding box center [617, 332] width 1084 height 570
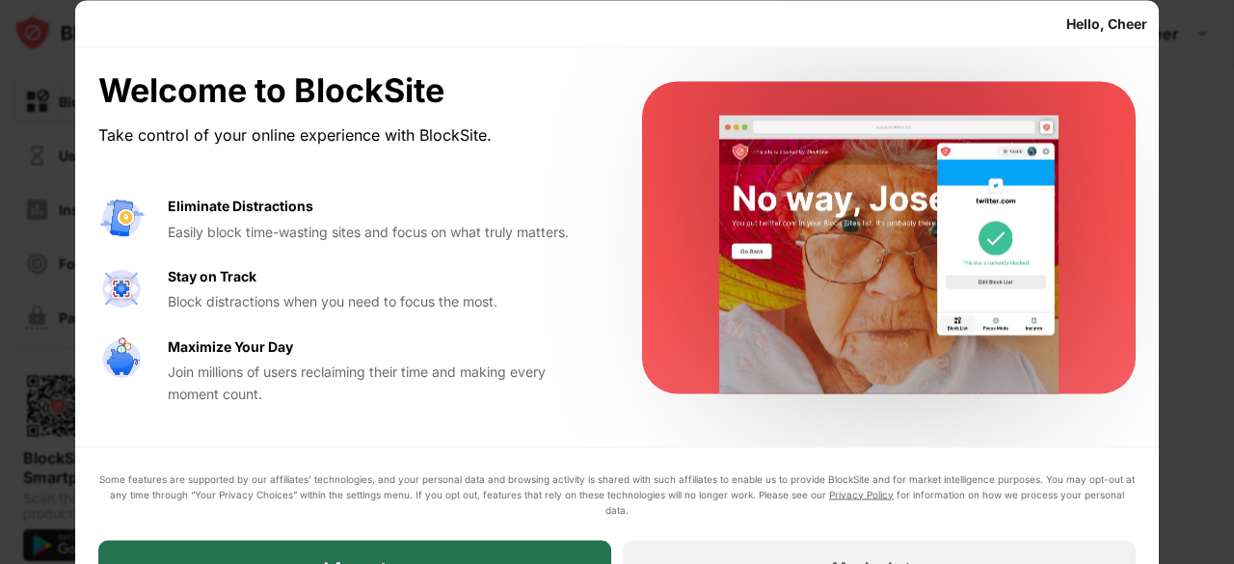
click at [491, 548] on div "I Accept" at bounding box center [354, 567] width 513 height 54
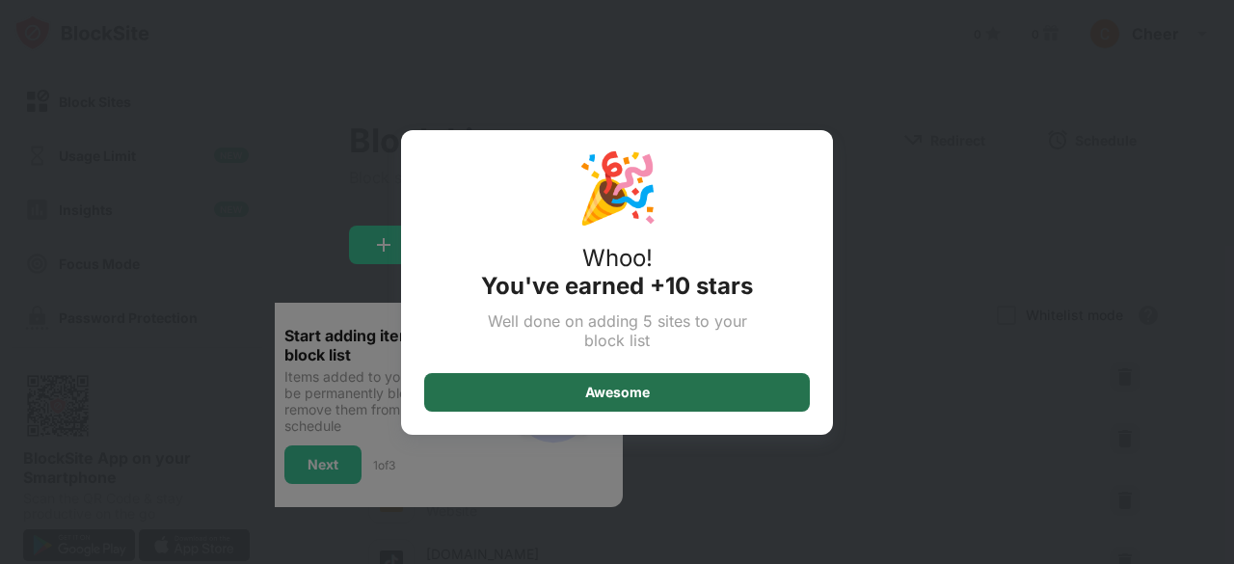
click at [665, 387] on div "Awesome" at bounding box center [617, 392] width 386 height 39
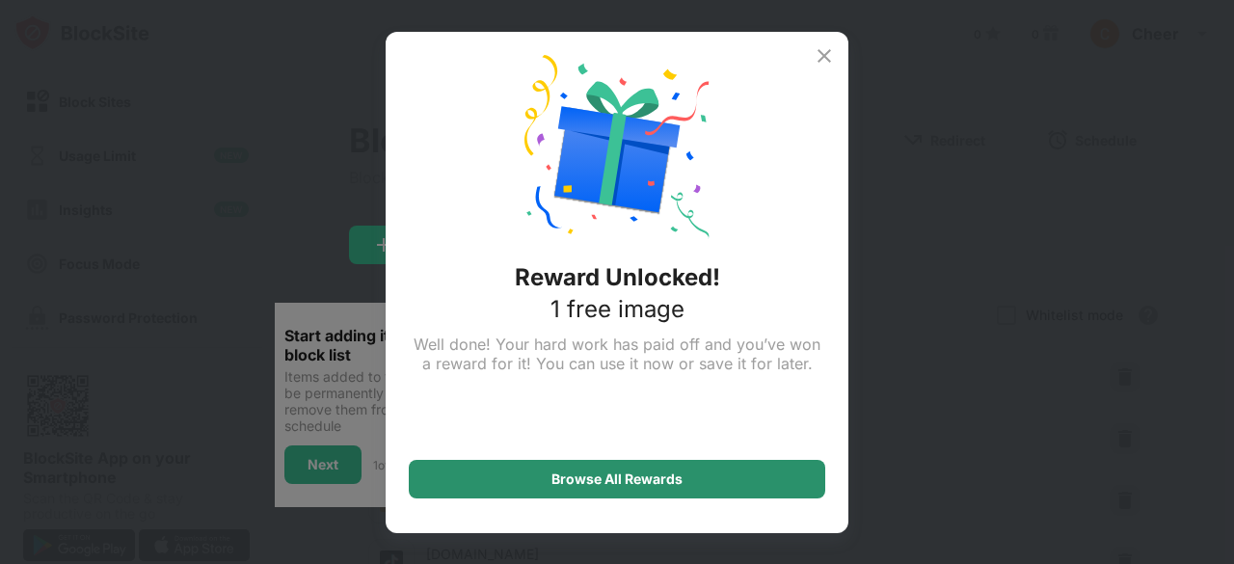
click at [641, 487] on div "Browse All Rewards" at bounding box center [617, 479] width 417 height 39
